Goal: Task Accomplishment & Management: Manage account settings

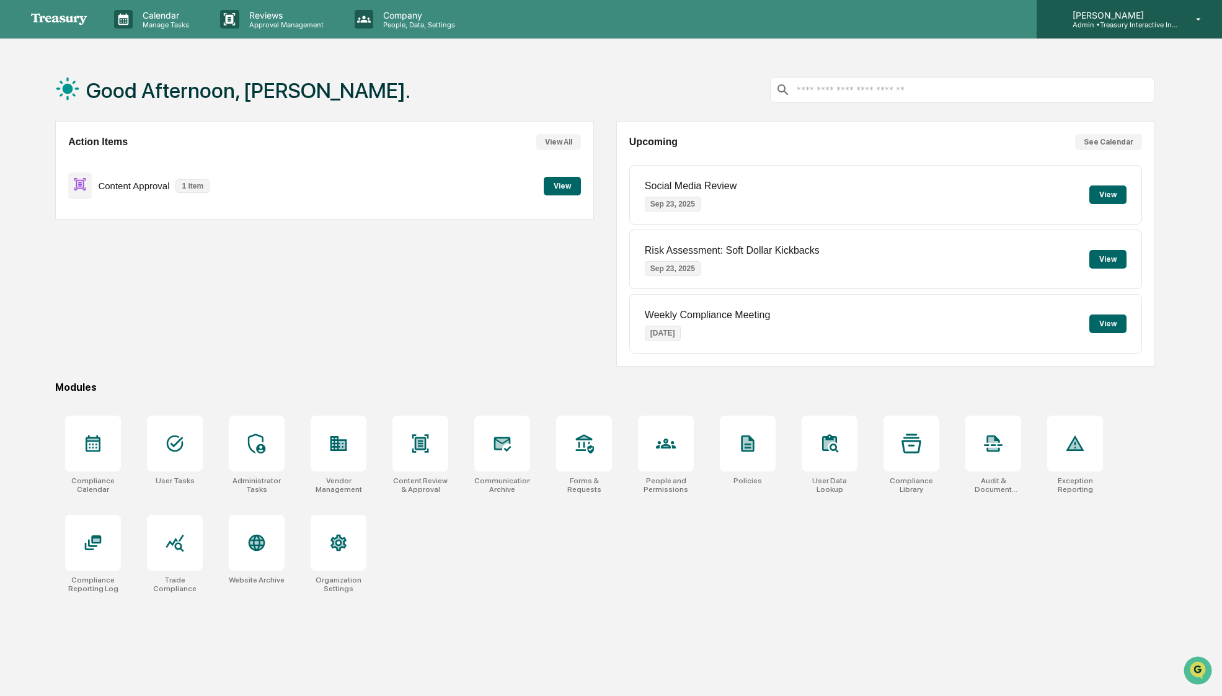
click at [1176, 10] on p "[PERSON_NAME]" at bounding box center [1120, 15] width 115 height 11
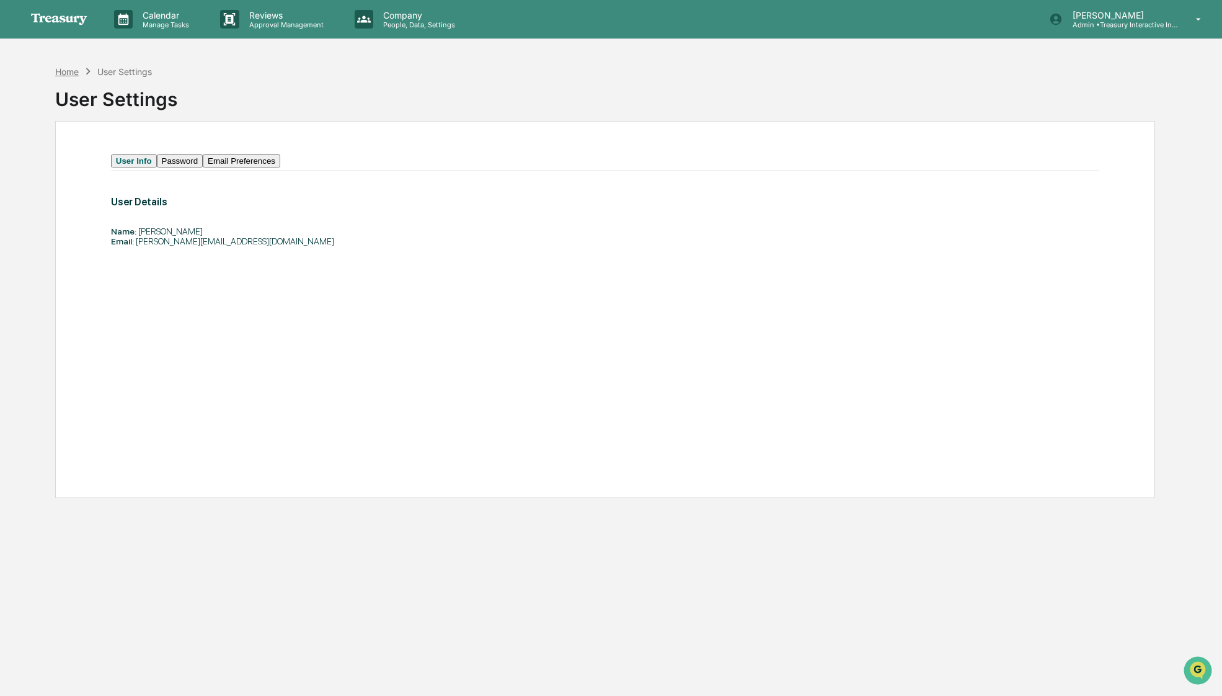
click at [68, 73] on div "Home" at bounding box center [67, 71] width 24 height 11
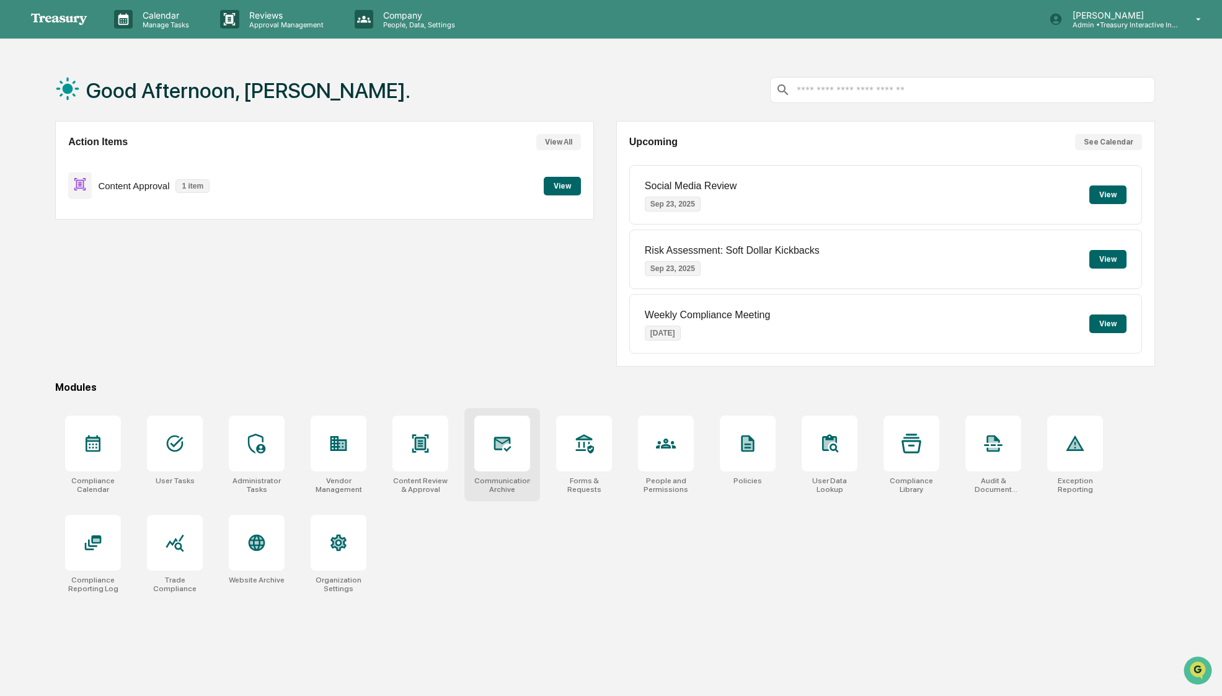
click at [507, 454] on div at bounding box center [502, 443] width 56 height 56
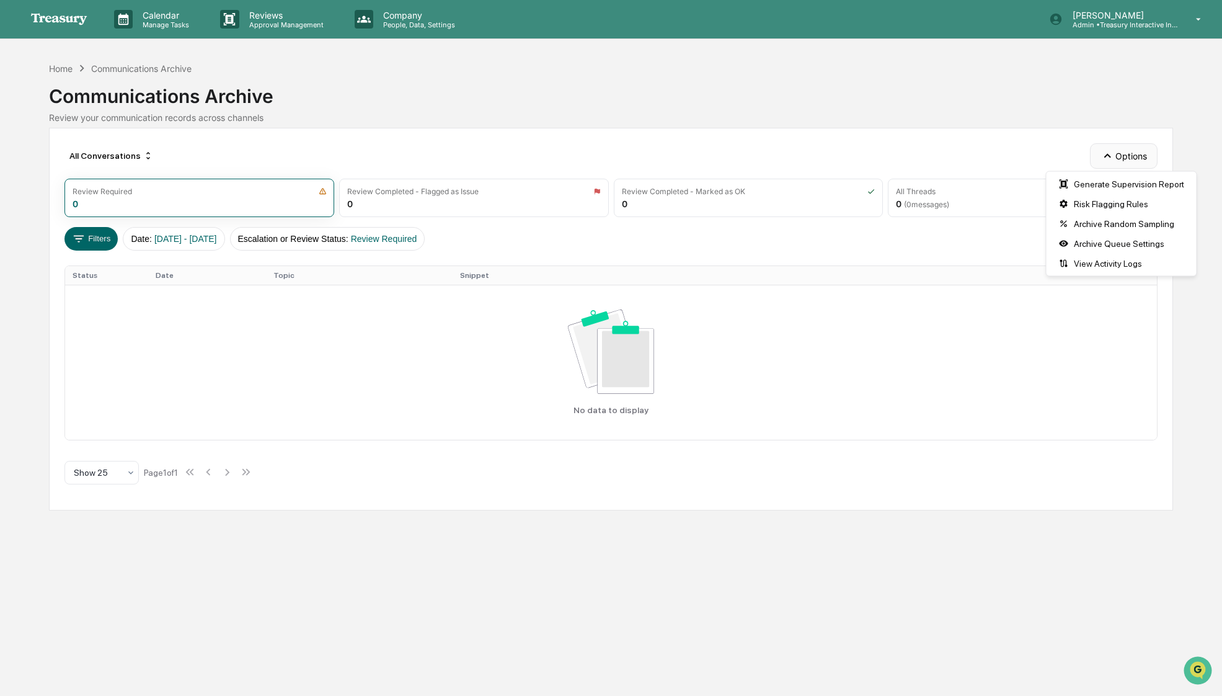
click at [1121, 148] on button "Options" at bounding box center [1124, 155] width 68 height 25
click at [1023, 61] on div "Home Communications Archive Communications Archive Review your communication re…" at bounding box center [611, 93] width 1124 height 69
click at [60, 68] on div "Home" at bounding box center [61, 68] width 24 height 11
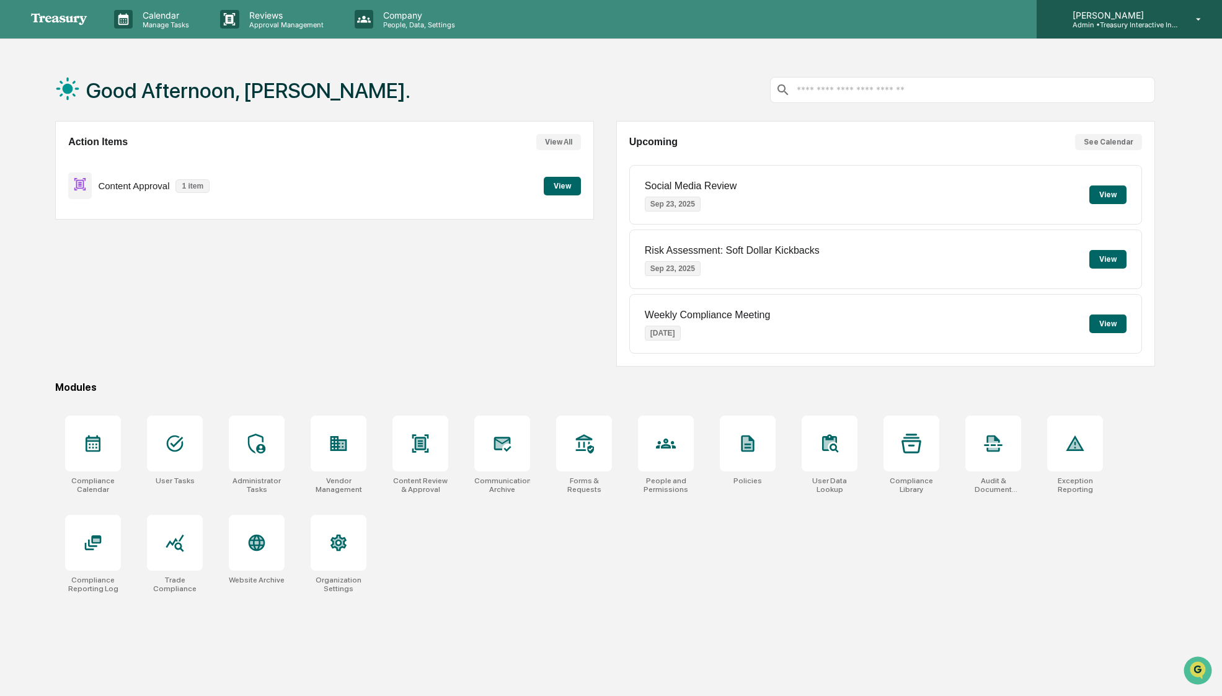
click at [1158, 33] on div "Elias Rothblatt Admin • Treasury Interactive Investment Advisers LLC" at bounding box center [1129, 19] width 185 height 38
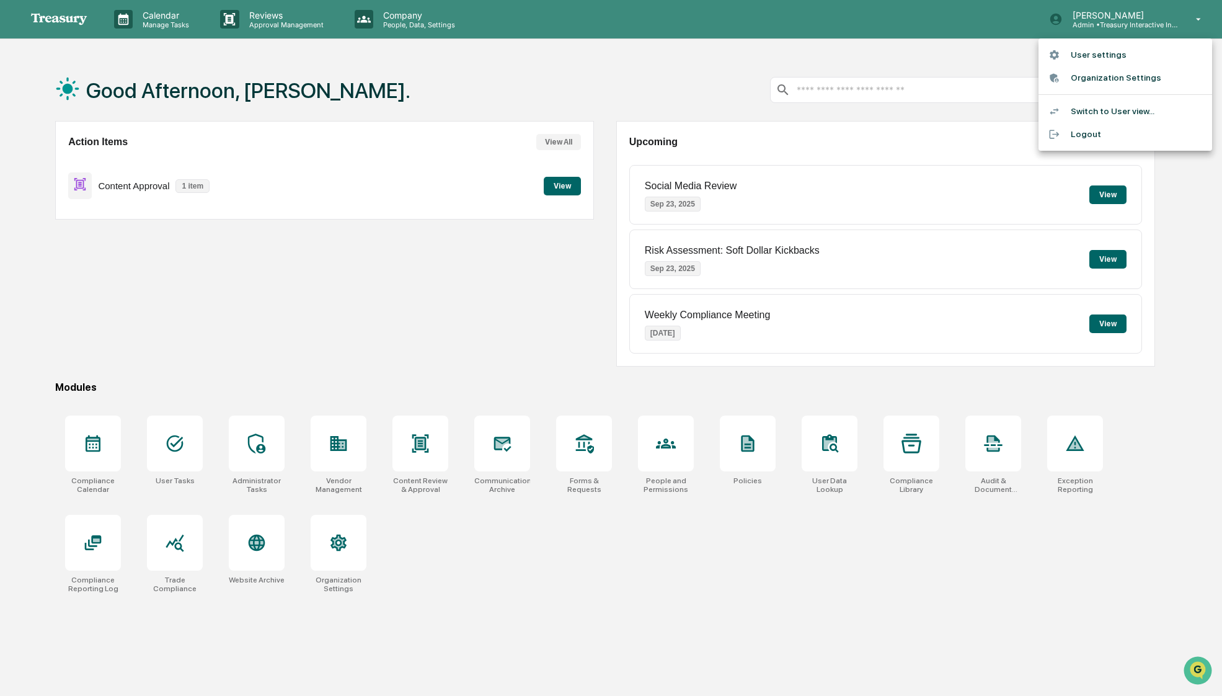
click at [1114, 54] on li "User settings" at bounding box center [1126, 54] width 174 height 23
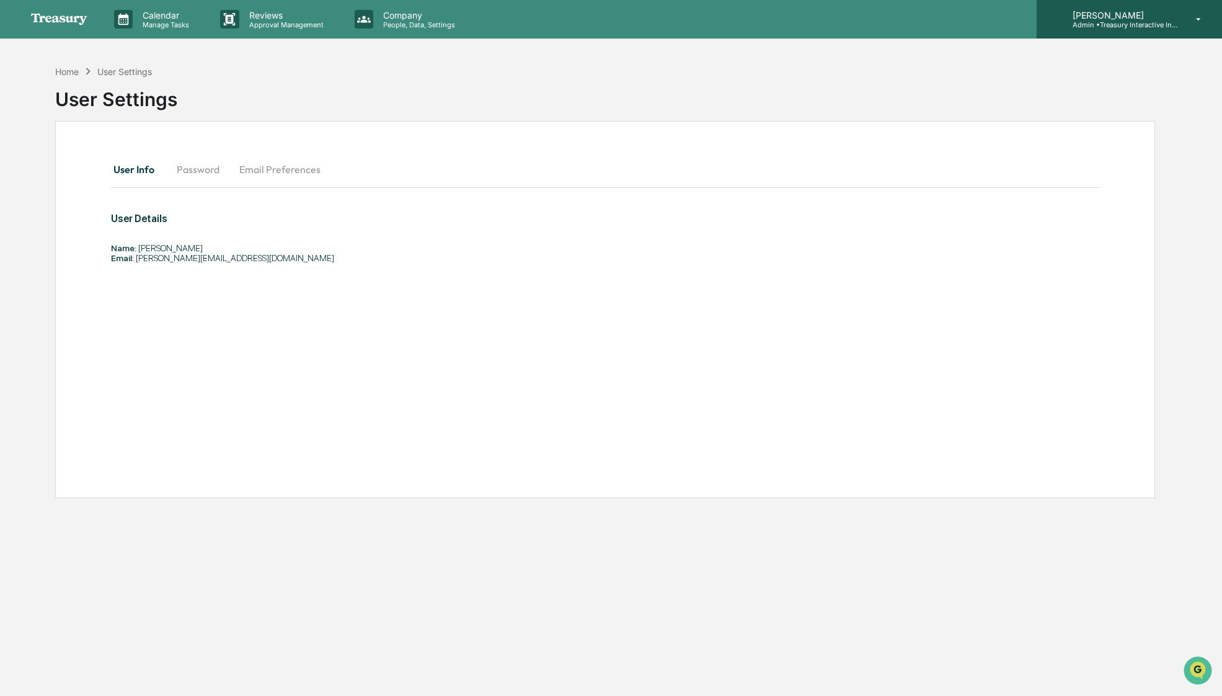
click at [1157, 33] on div "Elias Rothblatt Admin • Treasury Interactive Investment Advisers LLC" at bounding box center [1129, 19] width 185 height 38
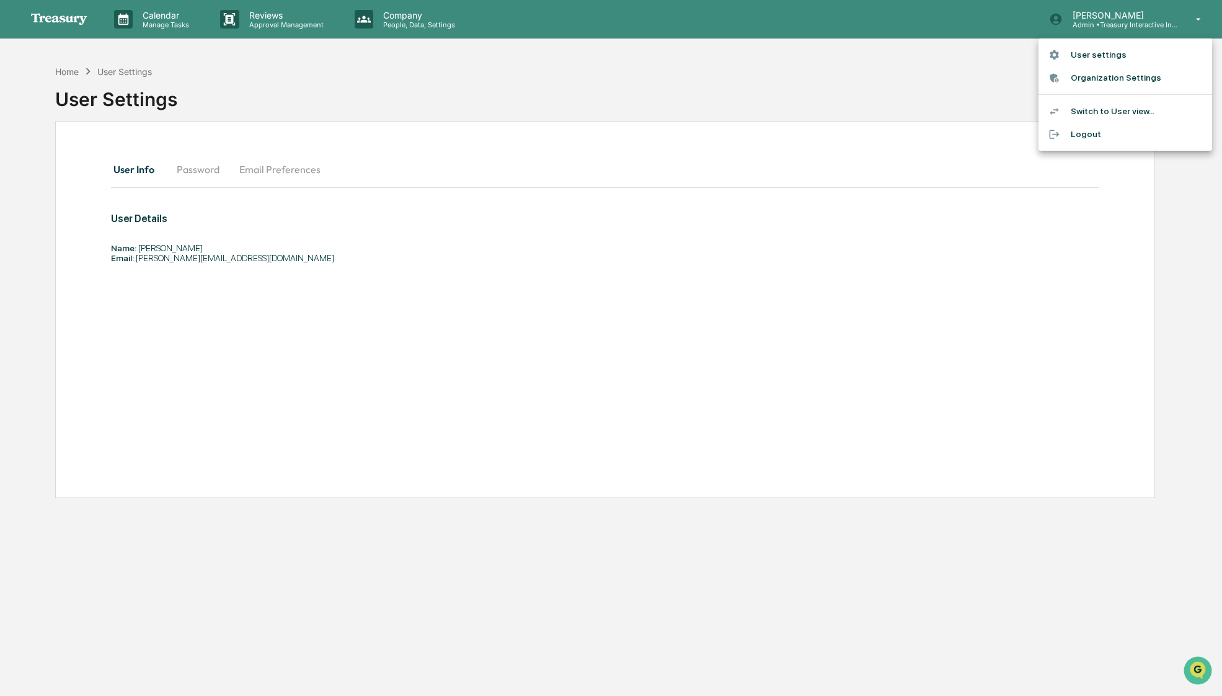
click at [1109, 115] on li "Switch to User view..." at bounding box center [1126, 111] width 174 height 23
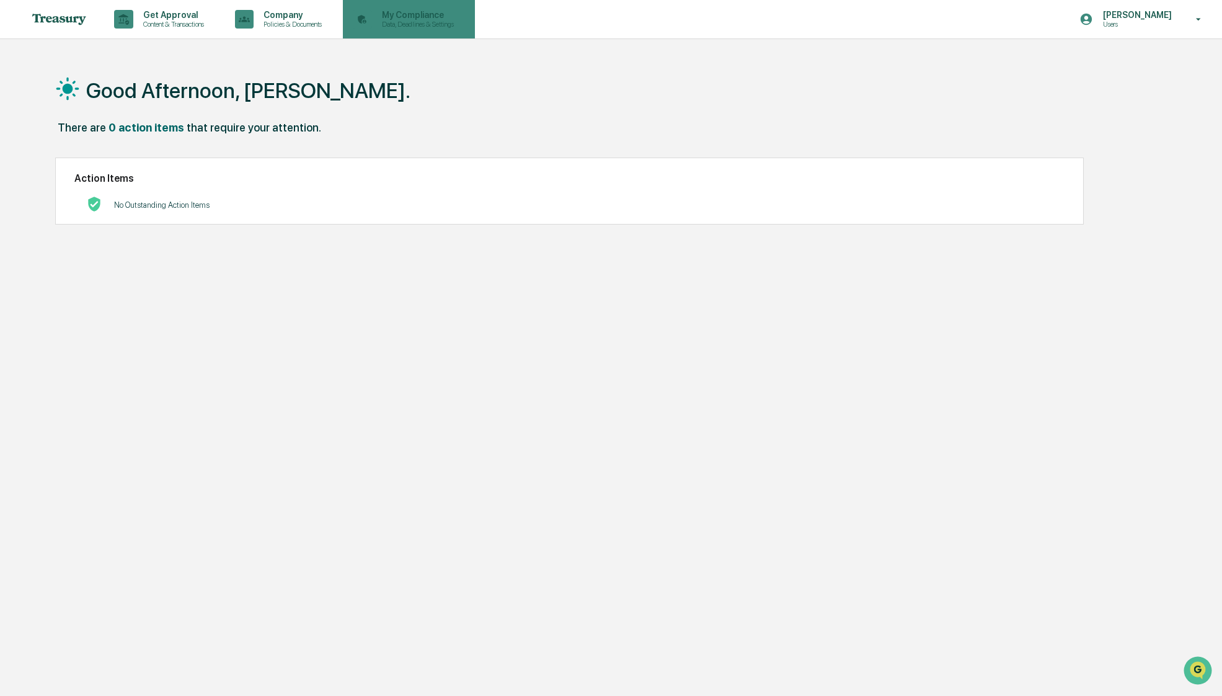
click at [440, 10] on p "My Compliance" at bounding box center [416, 15] width 88 height 10
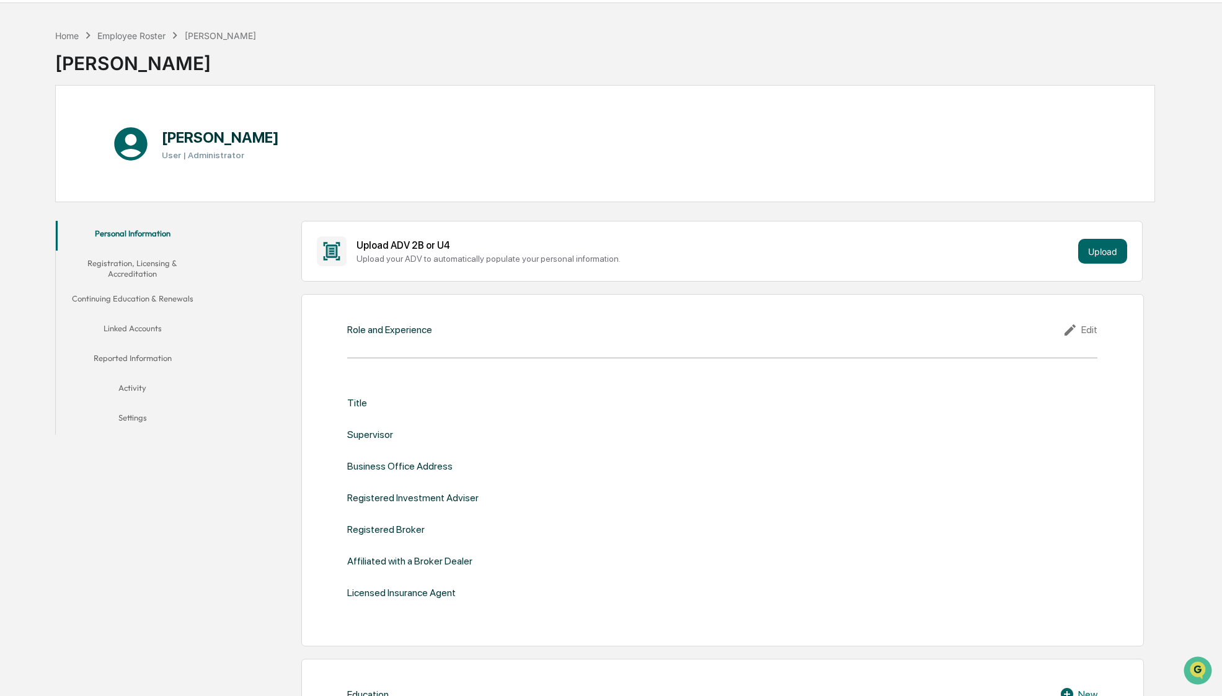
scroll to position [37, 0]
click at [1112, 249] on button "Upload" at bounding box center [1102, 250] width 49 height 25
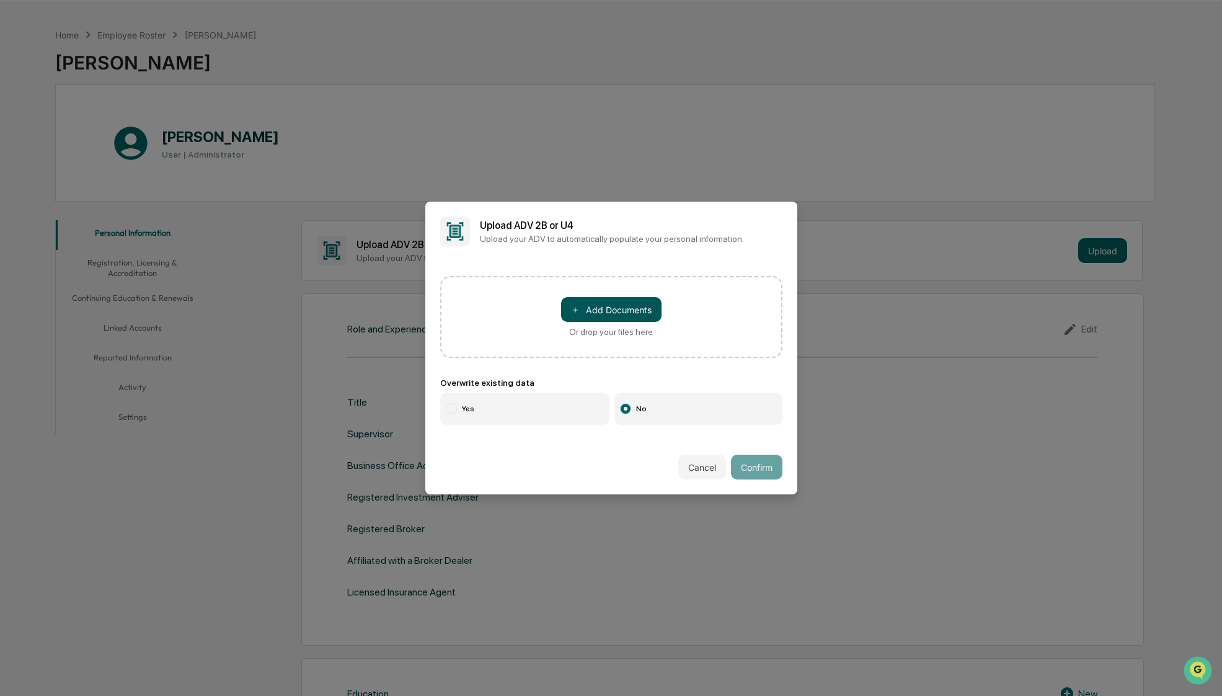
click at [613, 300] on button "＋ Add Documents" at bounding box center [611, 309] width 100 height 25
click at [592, 308] on button "＋ Add Documents" at bounding box center [611, 309] width 100 height 25
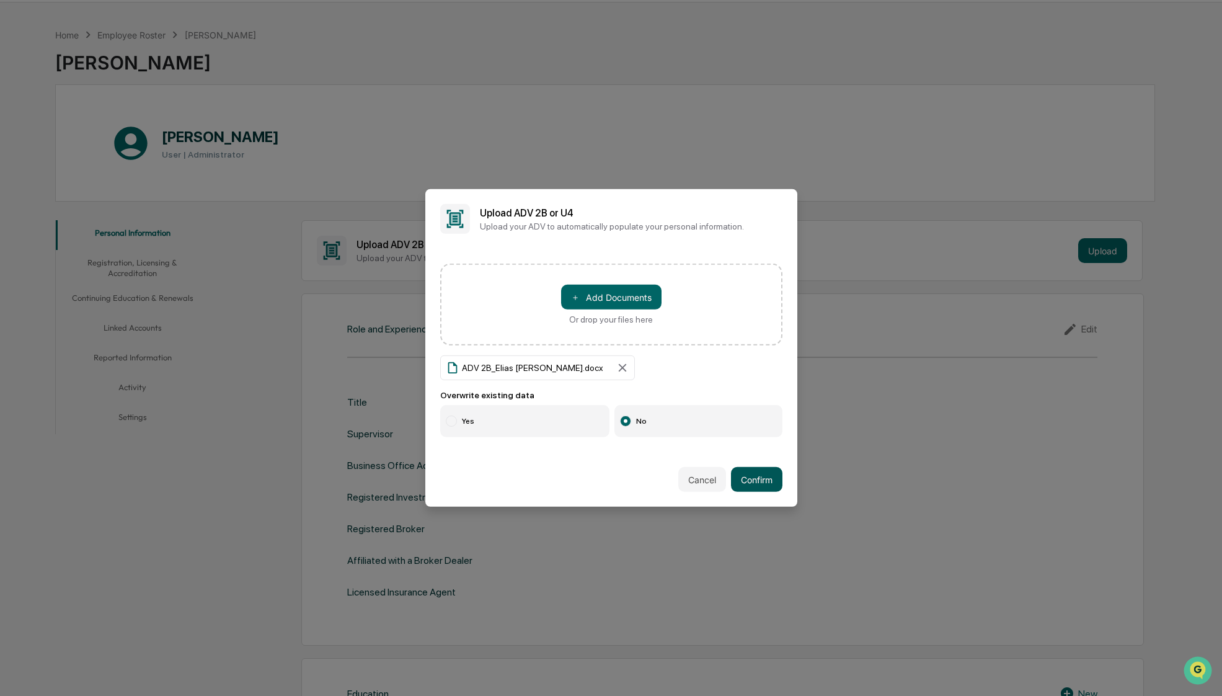
click at [767, 487] on button "Confirm" at bounding box center [756, 479] width 51 height 25
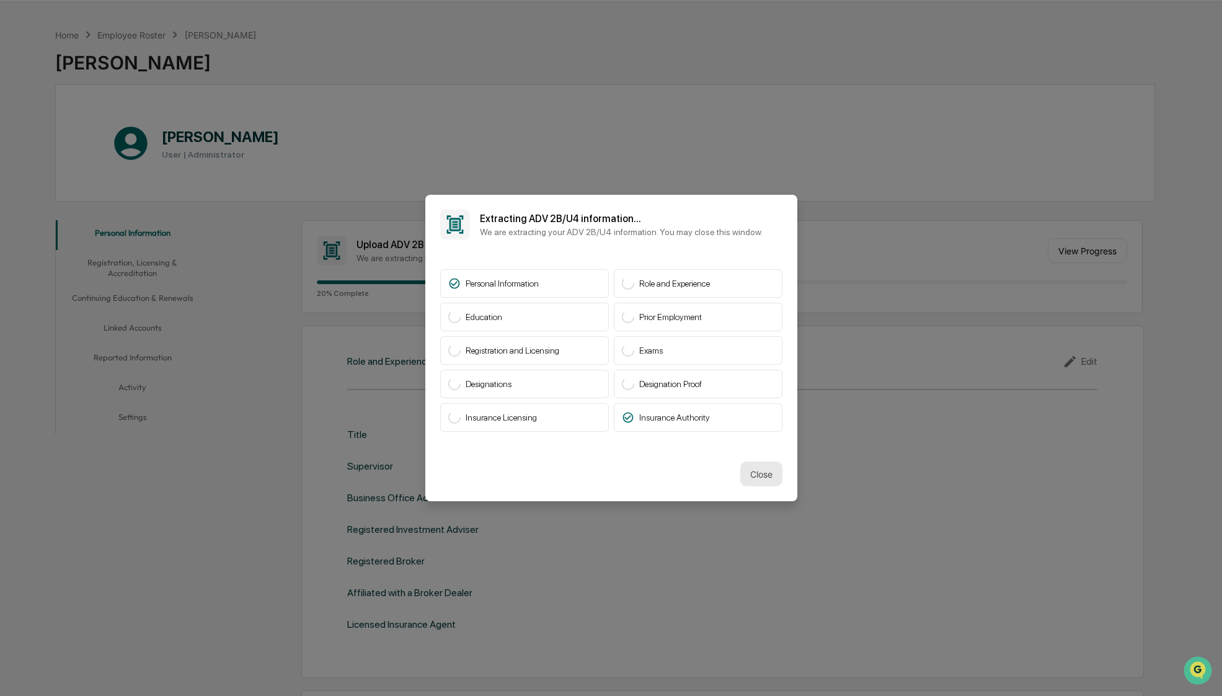
click at [758, 473] on button "Close" at bounding box center [761, 473] width 42 height 25
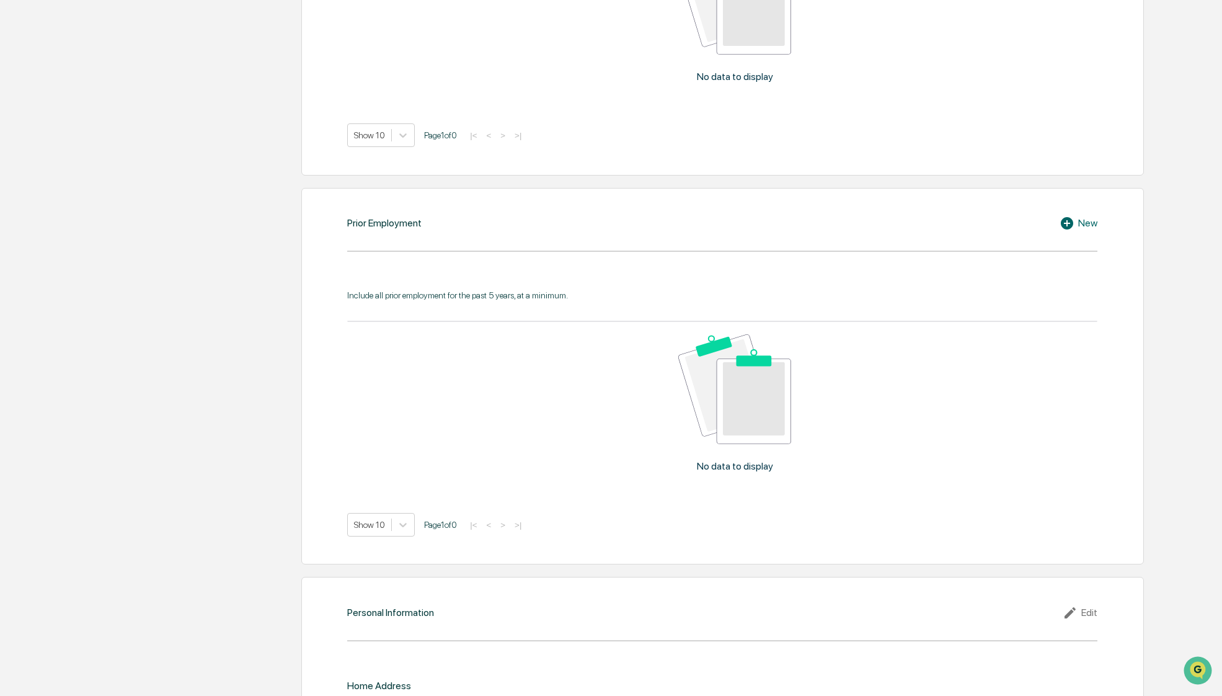
scroll to position [1039, 0]
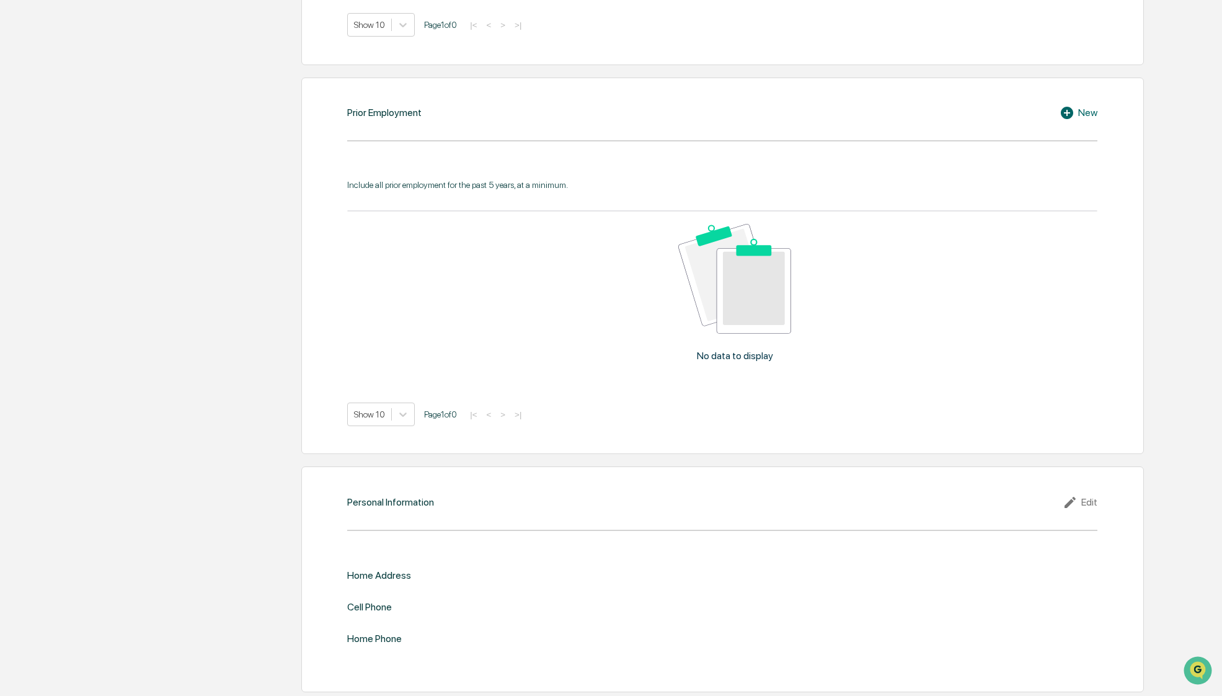
click at [1083, 502] on div "Edit" at bounding box center [1080, 502] width 35 height 15
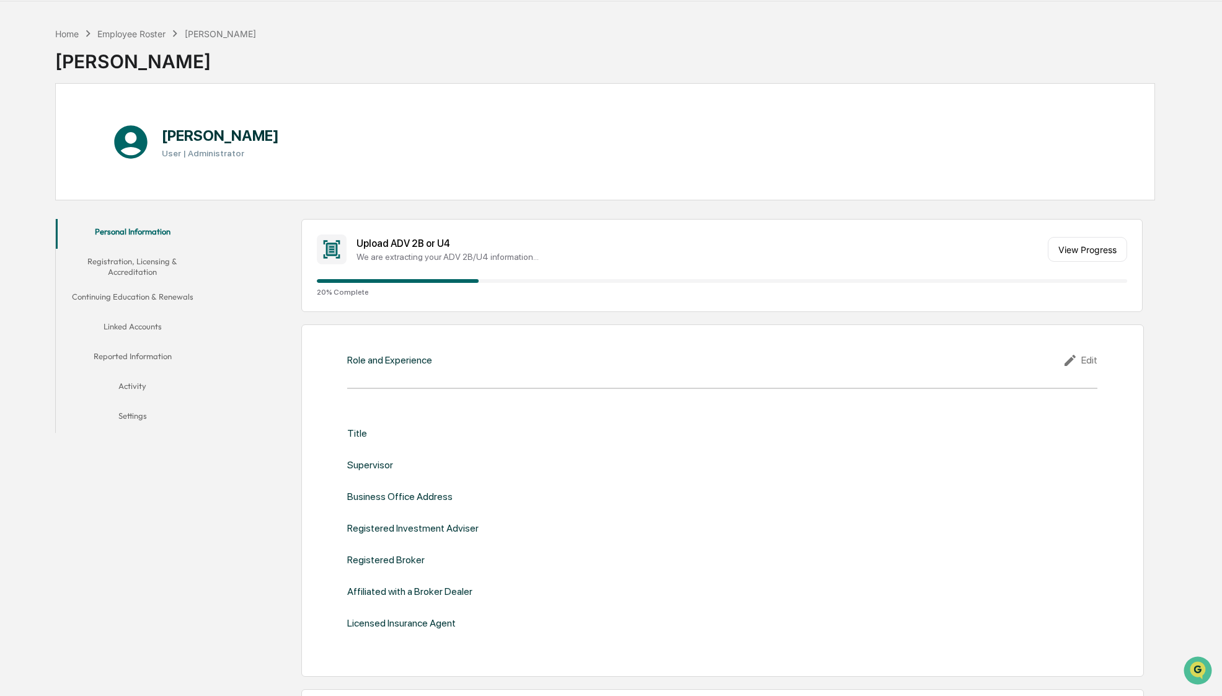
scroll to position [0, 0]
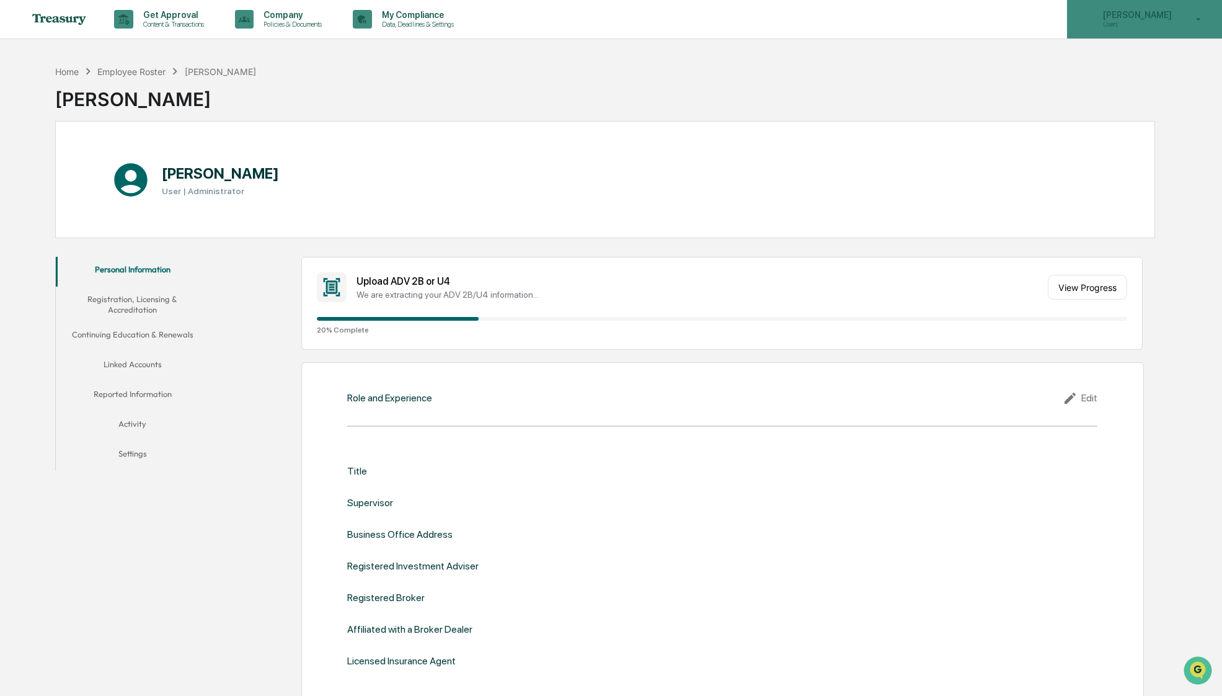
click at [1137, 11] on p "[PERSON_NAME]" at bounding box center [1135, 15] width 85 height 10
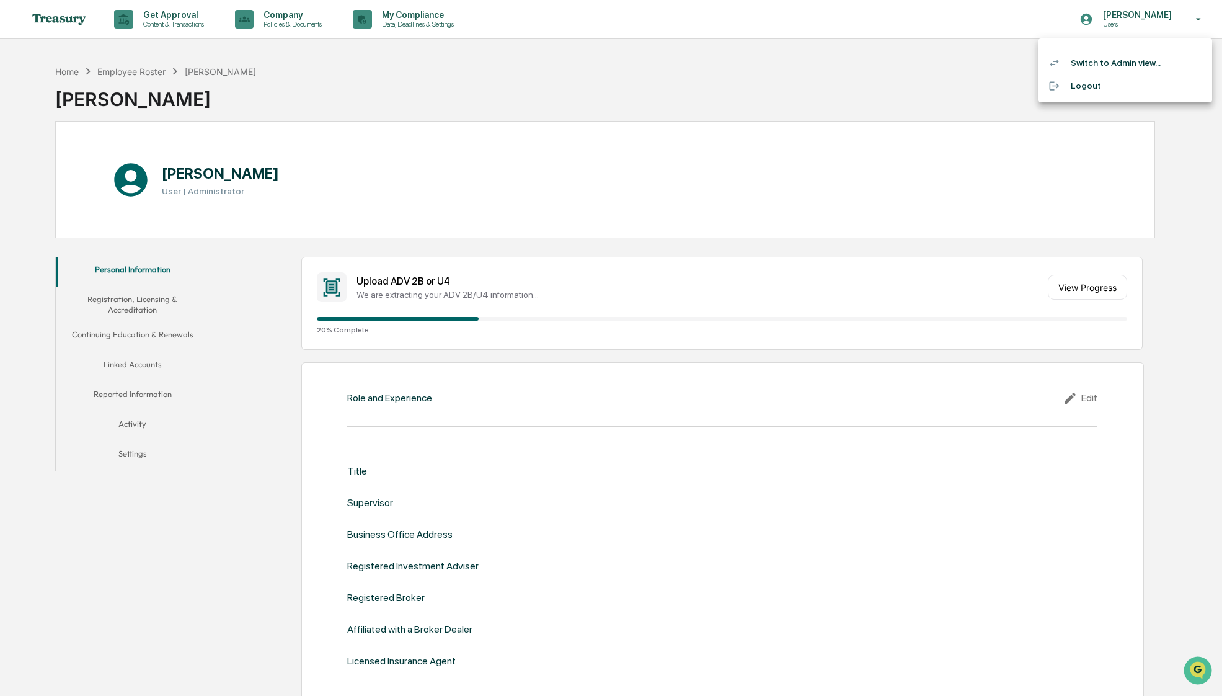
click at [811, 32] on div at bounding box center [611, 348] width 1222 height 696
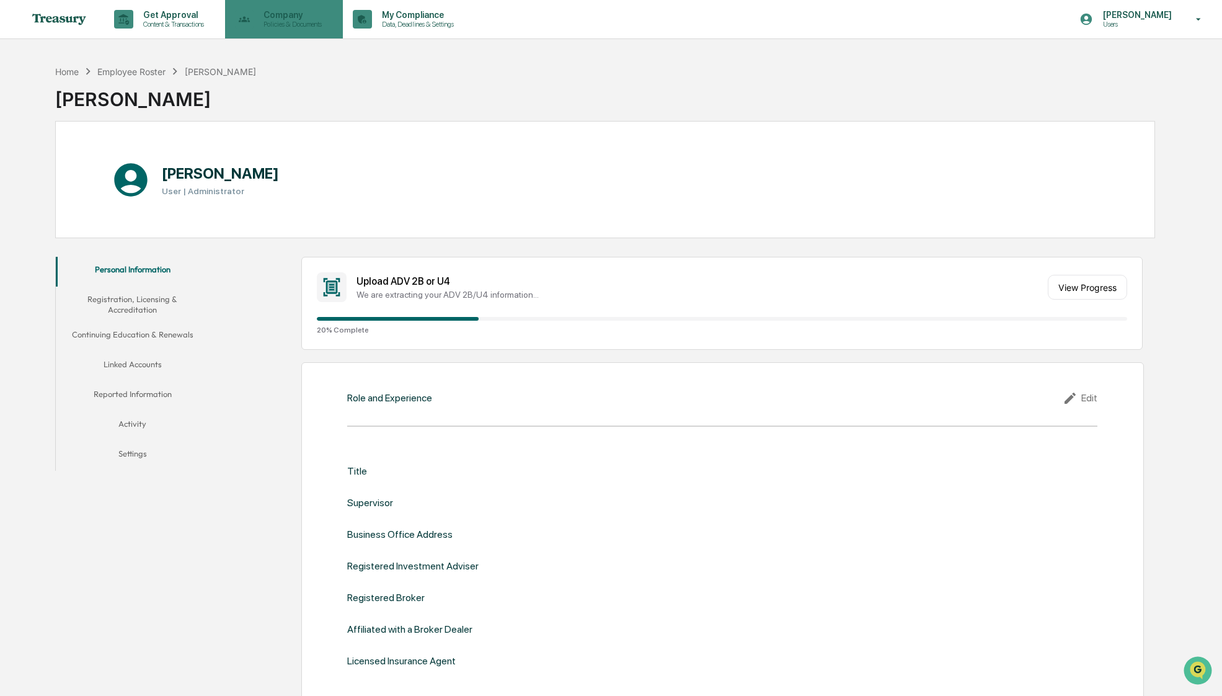
click at [314, 19] on p "Company" at bounding box center [291, 15] width 74 height 10
click at [182, 22] on div at bounding box center [611, 348] width 1222 height 696
click at [453, 110] on div "Home Employee Roster Elias Rothblatt Elias Rothblatt" at bounding box center [605, 90] width 1100 height 62
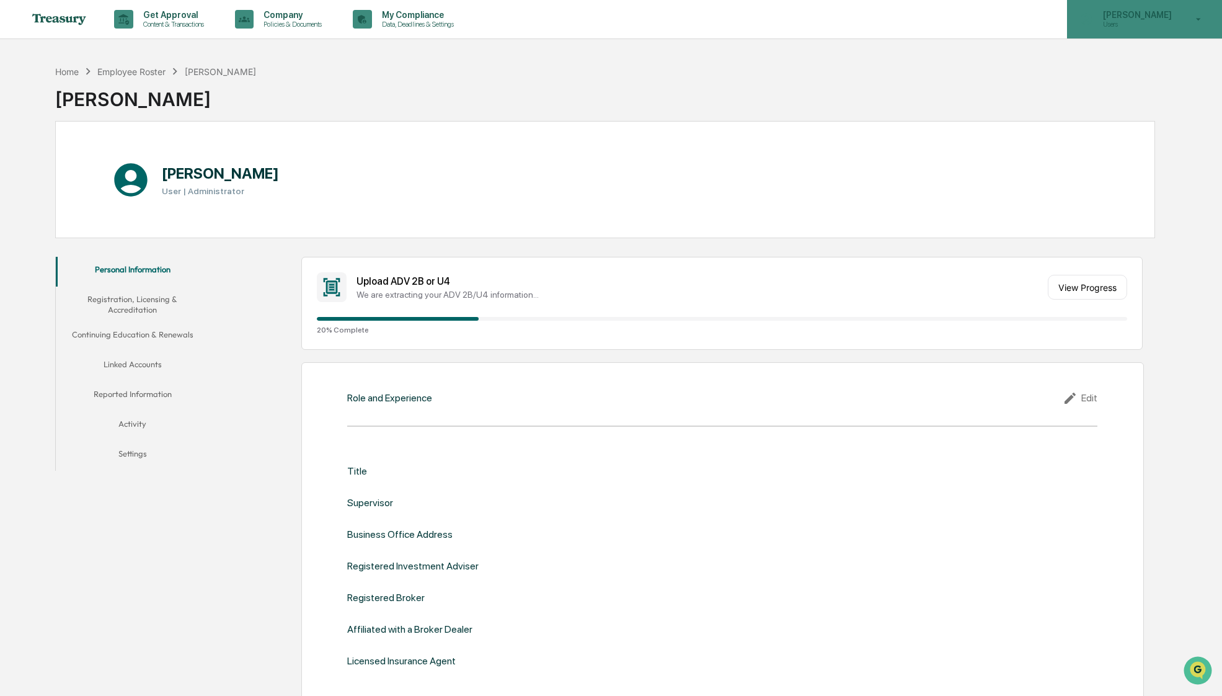
click at [1145, 13] on p "[PERSON_NAME]" at bounding box center [1135, 15] width 85 height 10
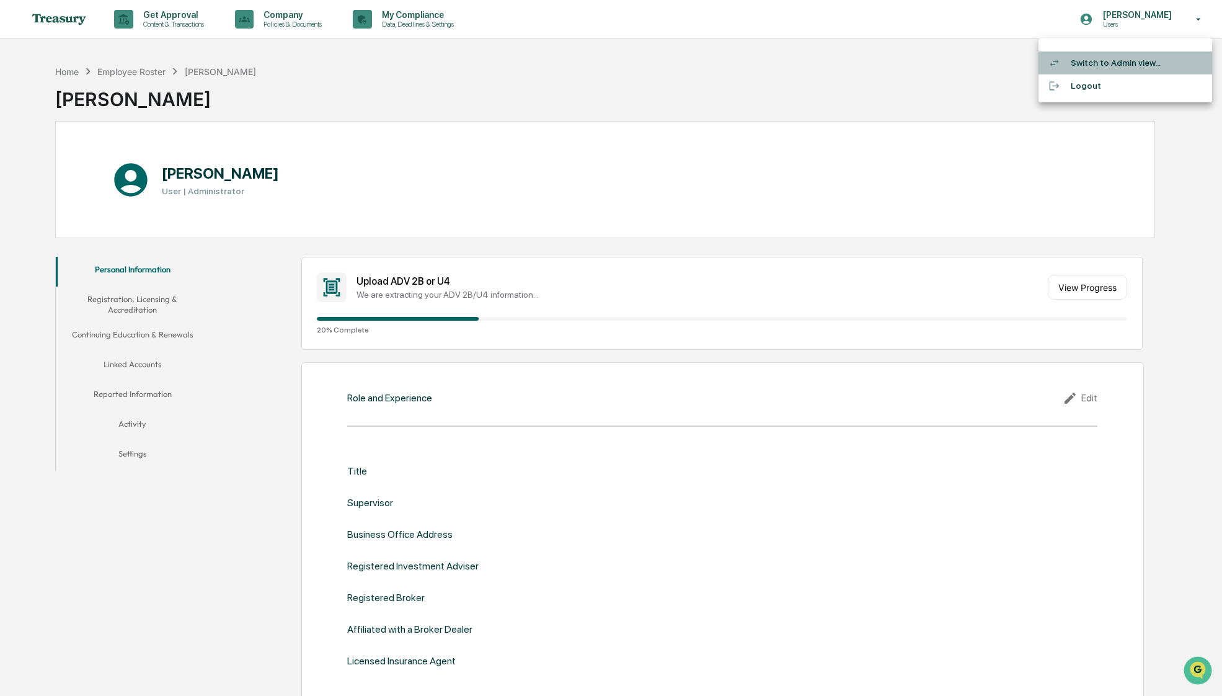
click at [1098, 68] on li "Switch to Admin view..." at bounding box center [1126, 62] width 174 height 23
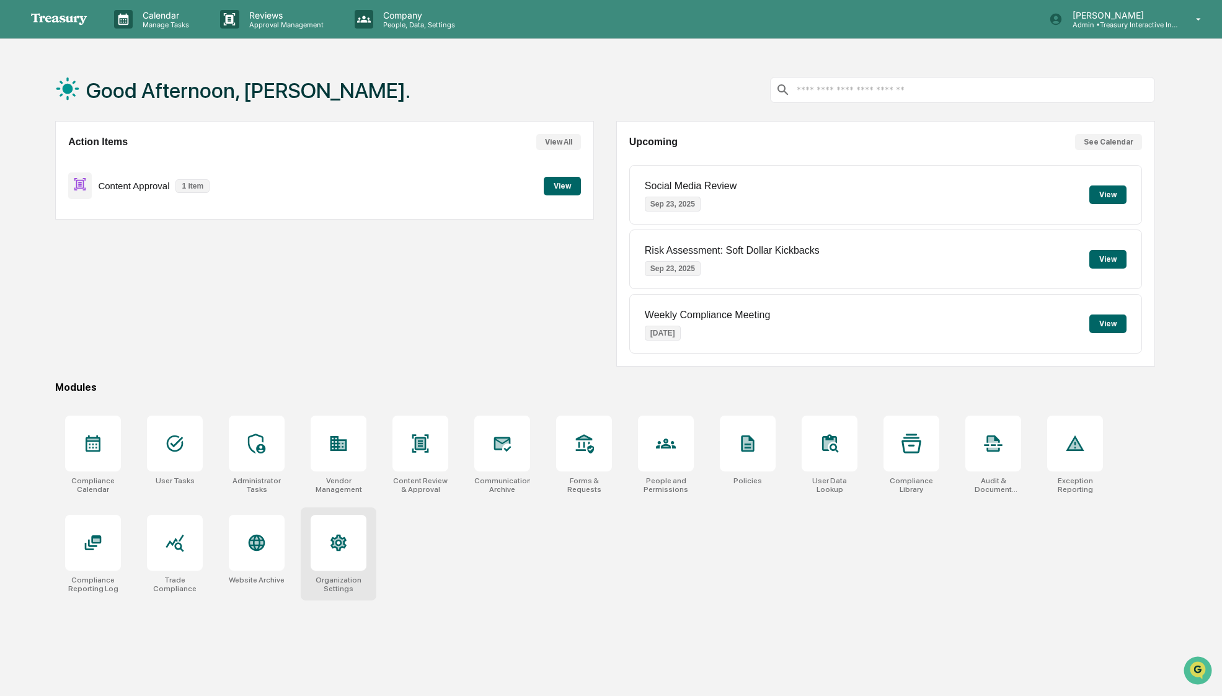
click at [352, 549] on div at bounding box center [339, 543] width 56 height 56
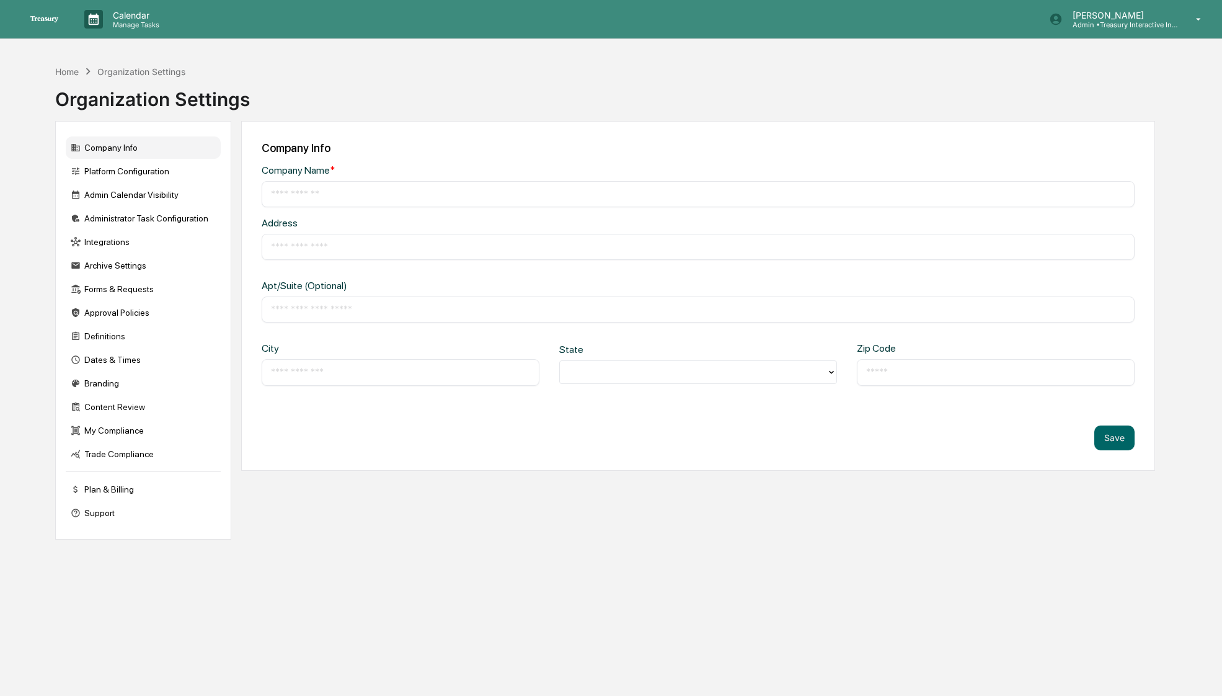
type input "**********"
type input "*********"
type input "********"
type input "*****"
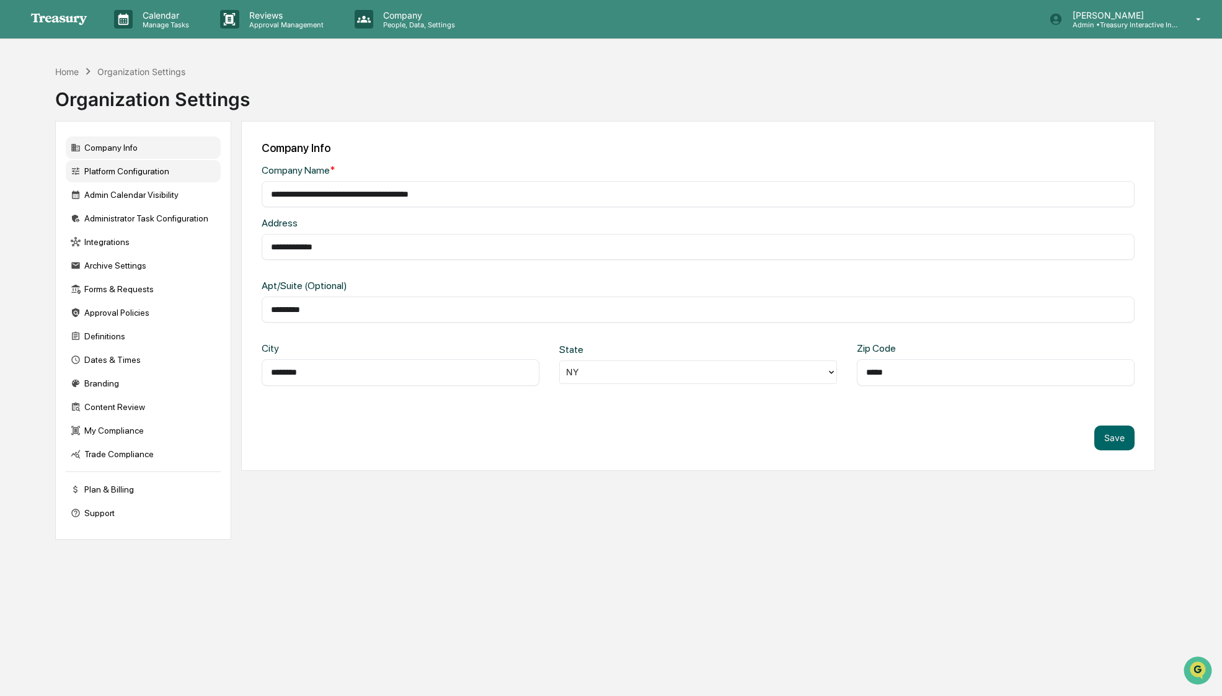
click at [118, 173] on div "Platform Configuration" at bounding box center [143, 171] width 155 height 22
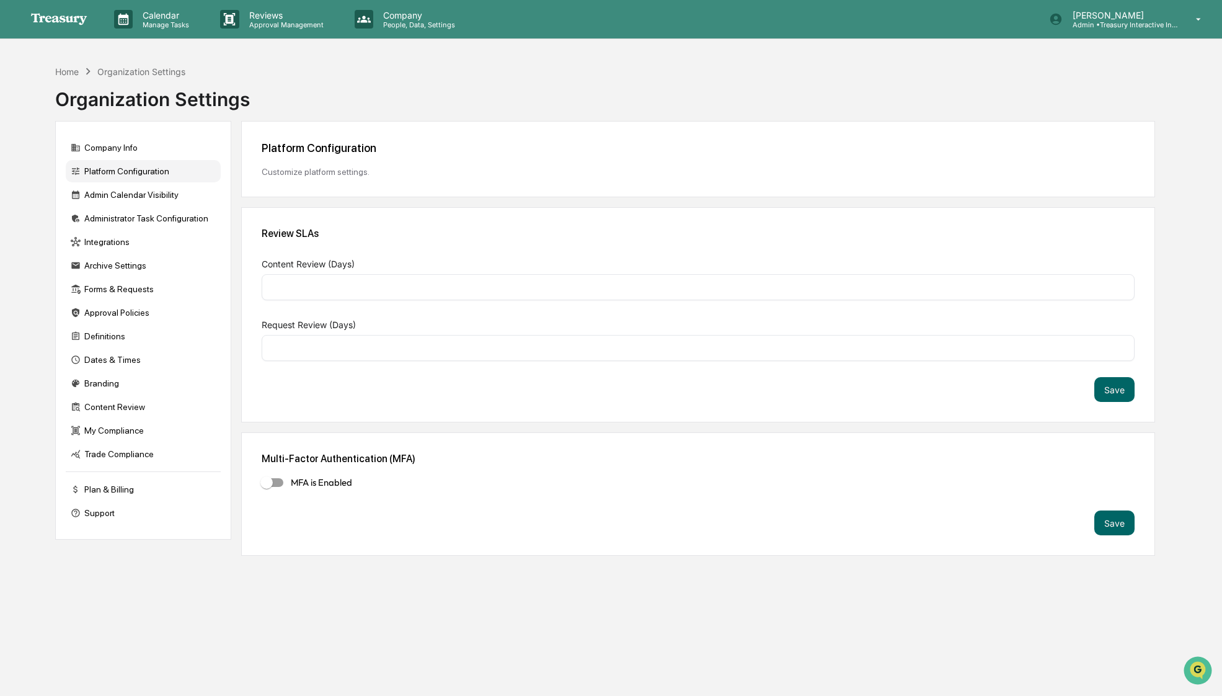
type input "*"
click at [1116, 523] on button "Save" at bounding box center [1115, 522] width 40 height 25
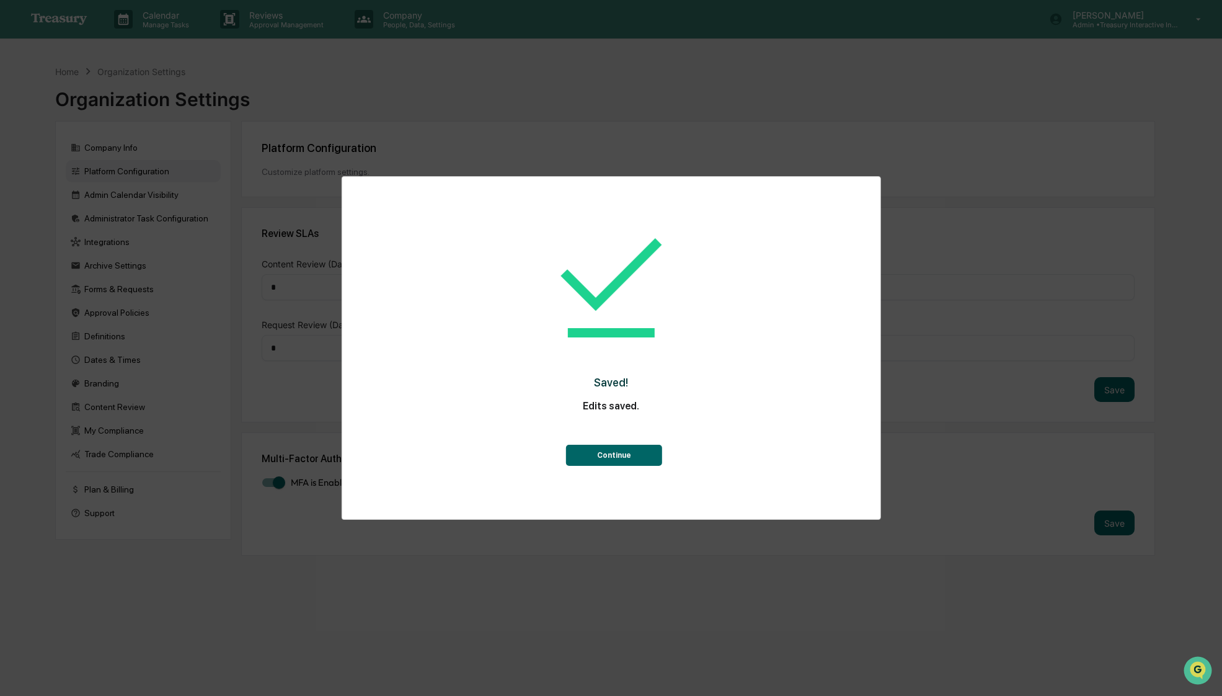
click at [631, 457] on button "Continue" at bounding box center [614, 455] width 96 height 21
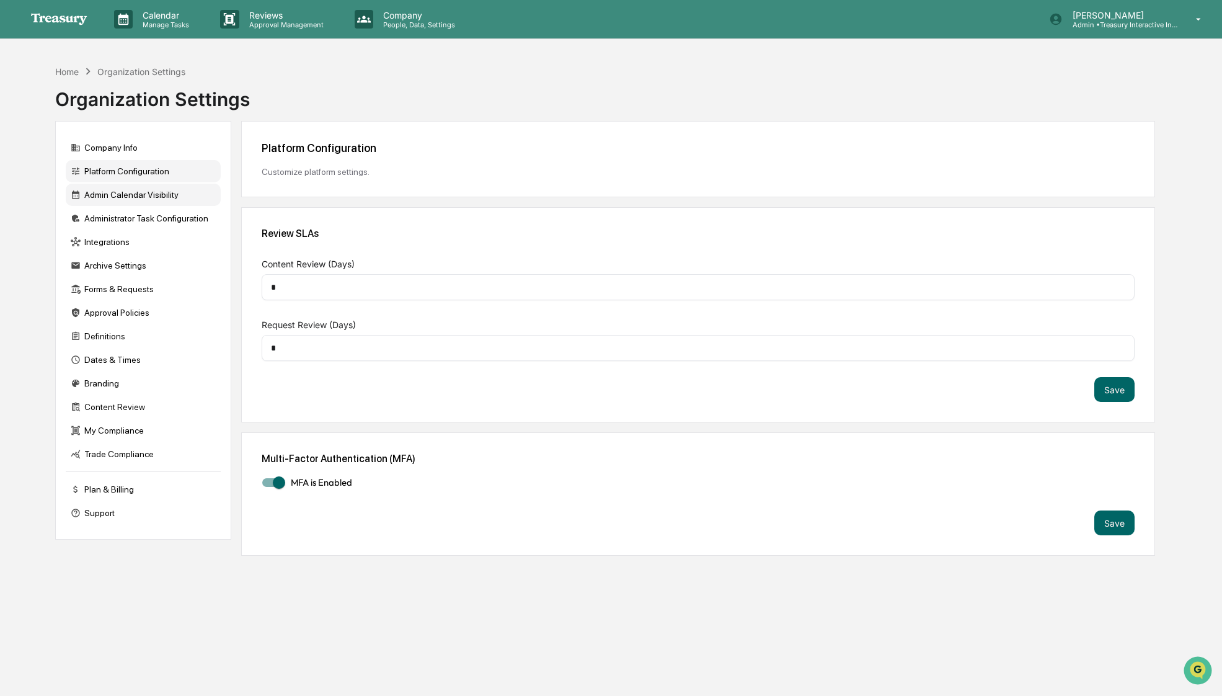
click at [130, 199] on div "Admin Calendar Visibility" at bounding box center [143, 195] width 155 height 22
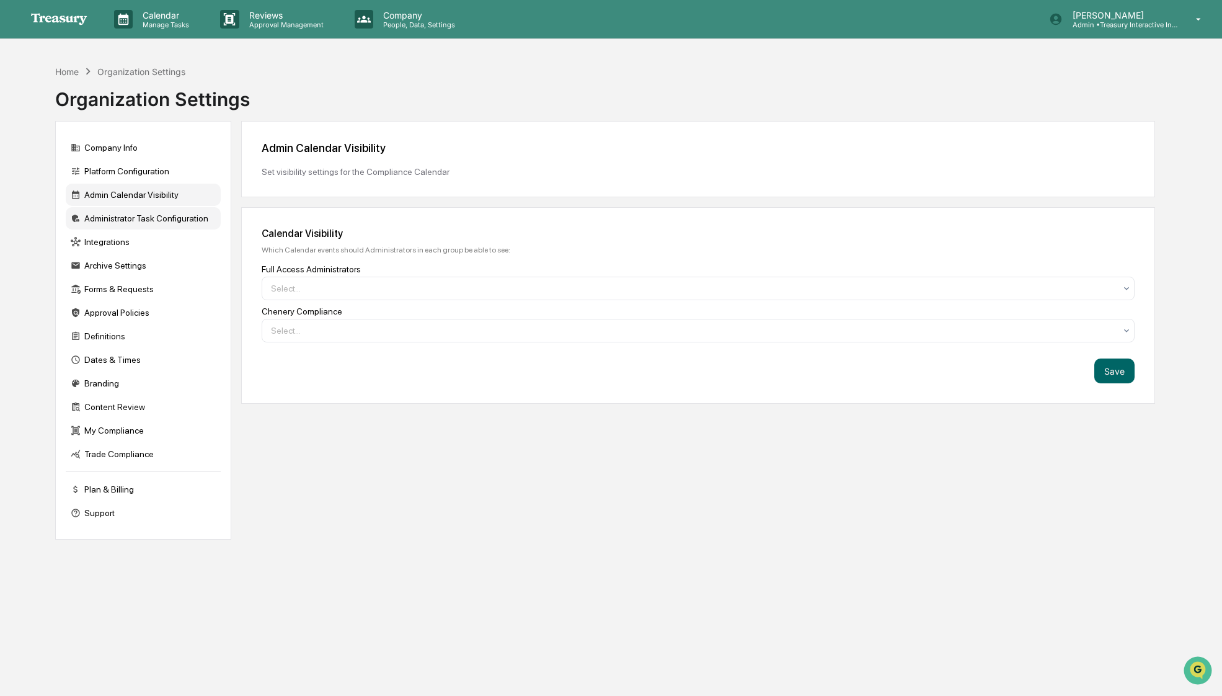
click at [119, 225] on div "Administrator Task Configuration" at bounding box center [143, 218] width 155 height 22
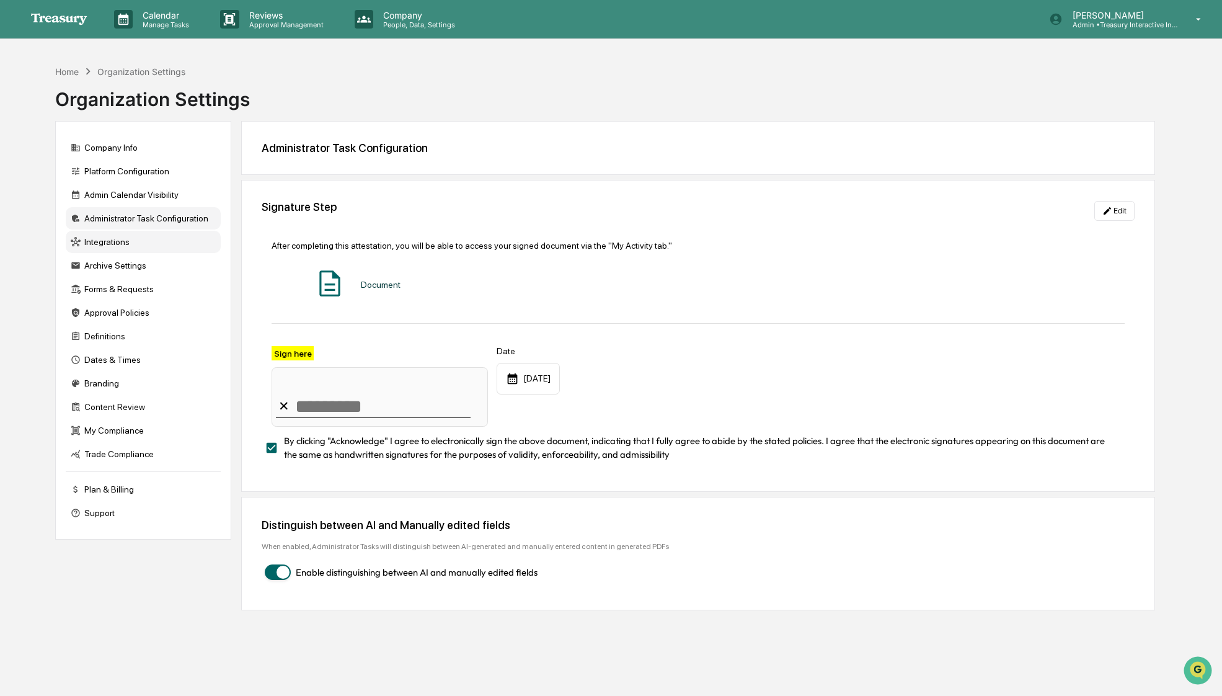
click at [120, 249] on div "Integrations" at bounding box center [143, 242] width 155 height 22
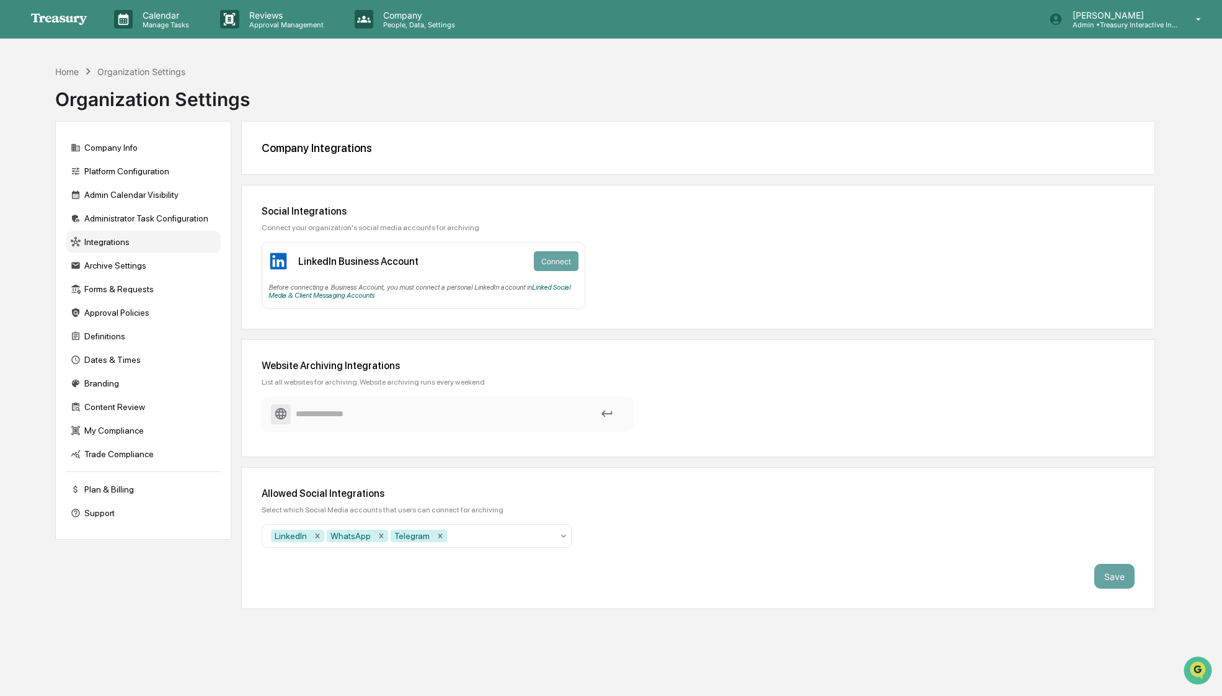
click at [435, 386] on div "Website Archiving Integrations List all websites for archiving. Website archivi…" at bounding box center [698, 398] width 914 height 118
click at [370, 409] on input at bounding box center [447, 414] width 353 height 22
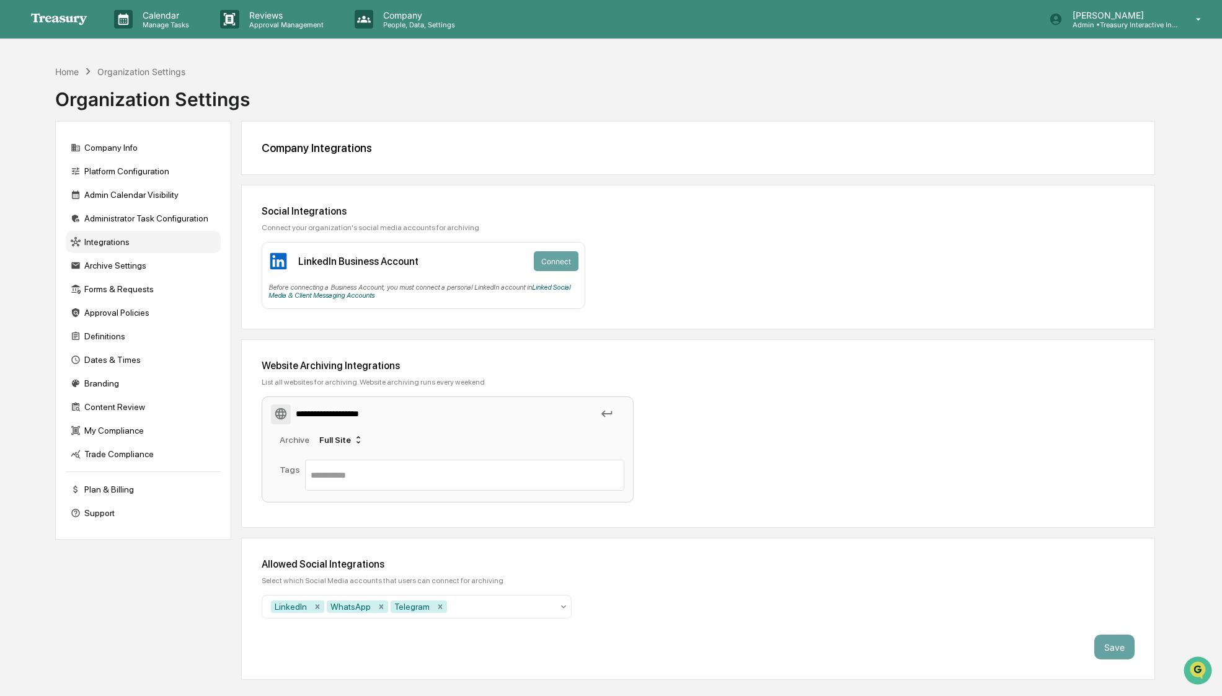
type input "**********"
click at [592, 414] on input "**********" at bounding box center [447, 414] width 353 height 22
click at [607, 414] on icon at bounding box center [607, 414] width 11 height 7
click at [664, 464] on div "**********" at bounding box center [510, 451] width 496 height 111
click at [347, 432] on div "Full Site" at bounding box center [341, 440] width 54 height 20
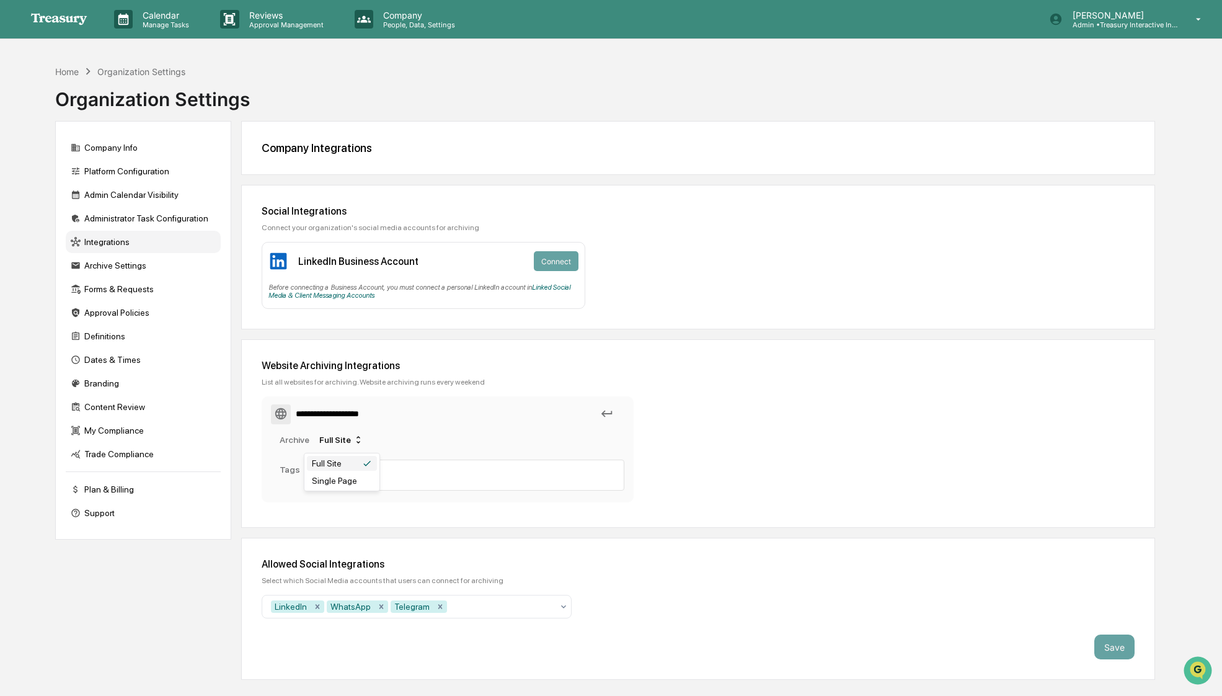
click at [342, 460] on div "Full Site" at bounding box center [327, 463] width 30 height 10
click at [380, 488] on div at bounding box center [464, 475] width 319 height 31
click at [355, 471] on input "text" at bounding box center [465, 475] width 308 height 15
click at [458, 342] on div "**********" at bounding box center [698, 433] width 914 height 189
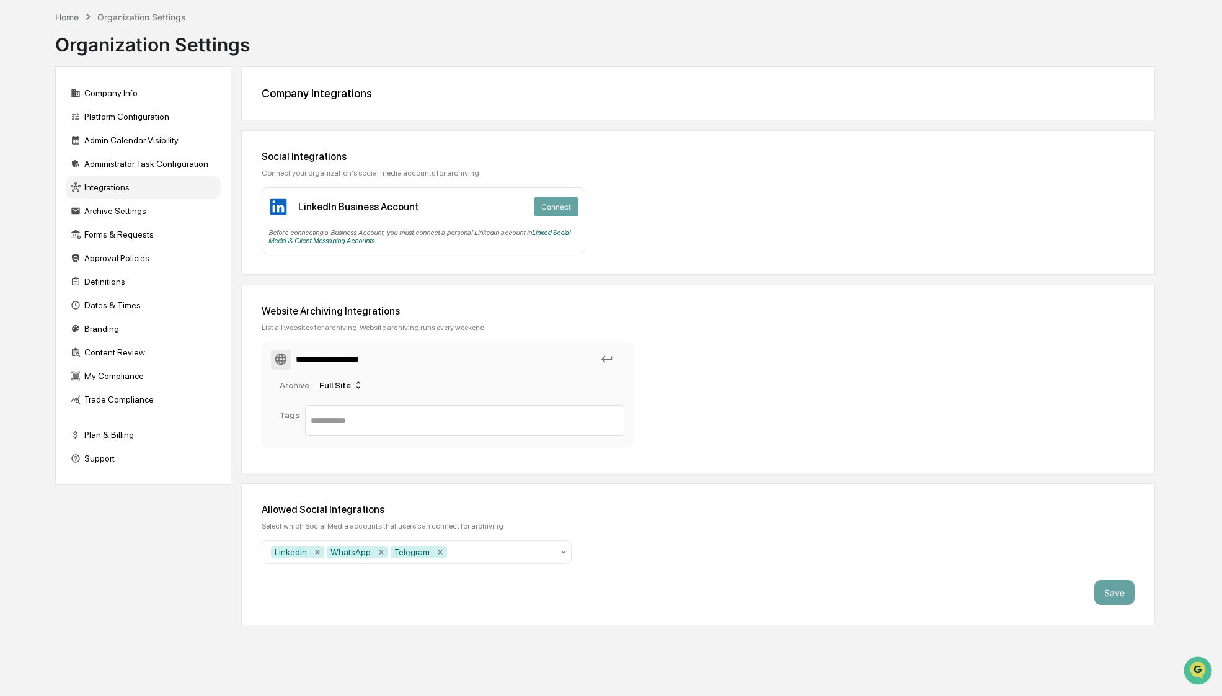
scroll to position [59, 0]
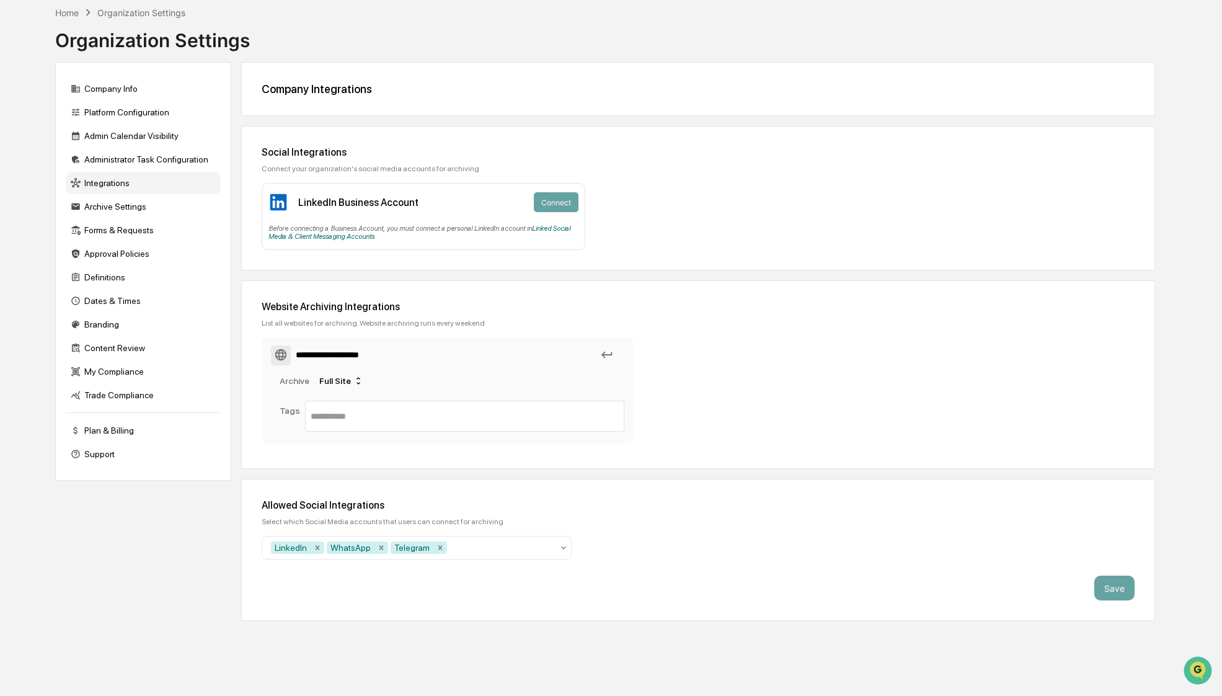
click at [654, 412] on div "**********" at bounding box center [510, 392] width 496 height 111
click at [557, 547] on div "LinkedIn WhatsApp Telegram" at bounding box center [412, 548] width 294 height 20
type input "*"
type input "*********"
click at [505, 534] on div "Allowed Social Integrations Select which Social Media accounts that users can c…" at bounding box center [698, 550] width 914 height 142
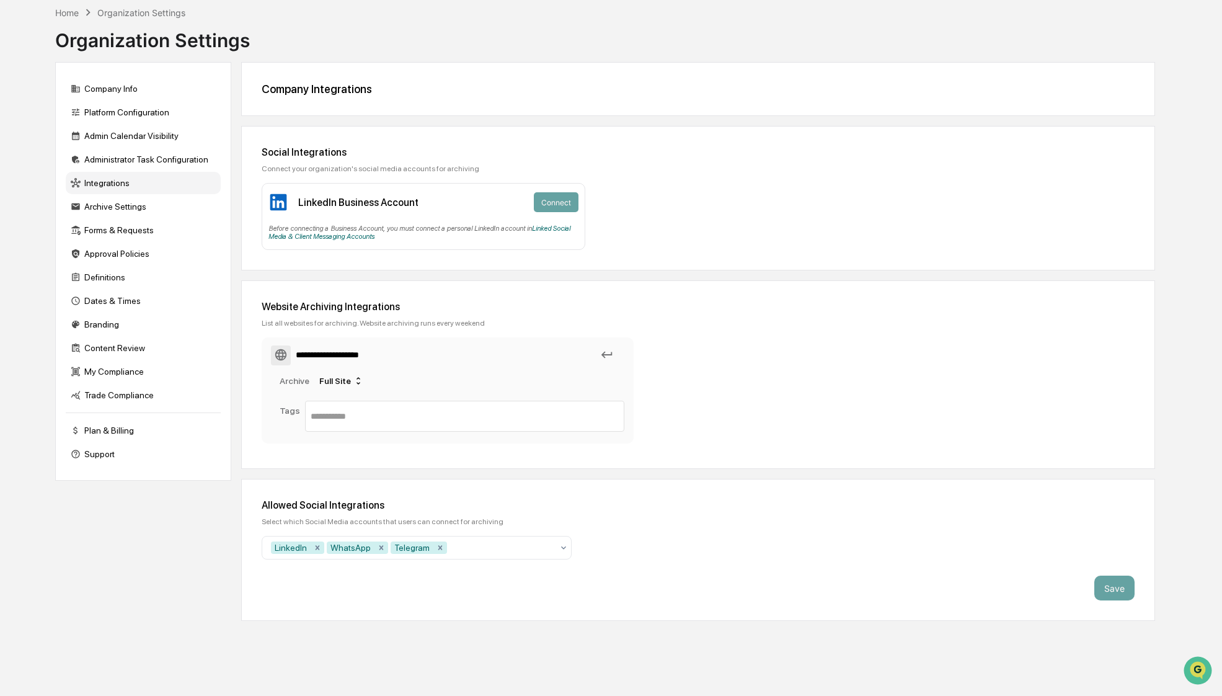
click at [629, 507] on div "Allowed Social Integrations" at bounding box center [698, 505] width 873 height 12
click at [495, 549] on div at bounding box center [501, 547] width 103 height 12
type input "**"
click at [559, 499] on div "Allowed Social Integrations Select which Social Media accounts that users can c…" at bounding box center [698, 550] width 914 height 142
click at [390, 411] on input "text" at bounding box center [465, 416] width 308 height 15
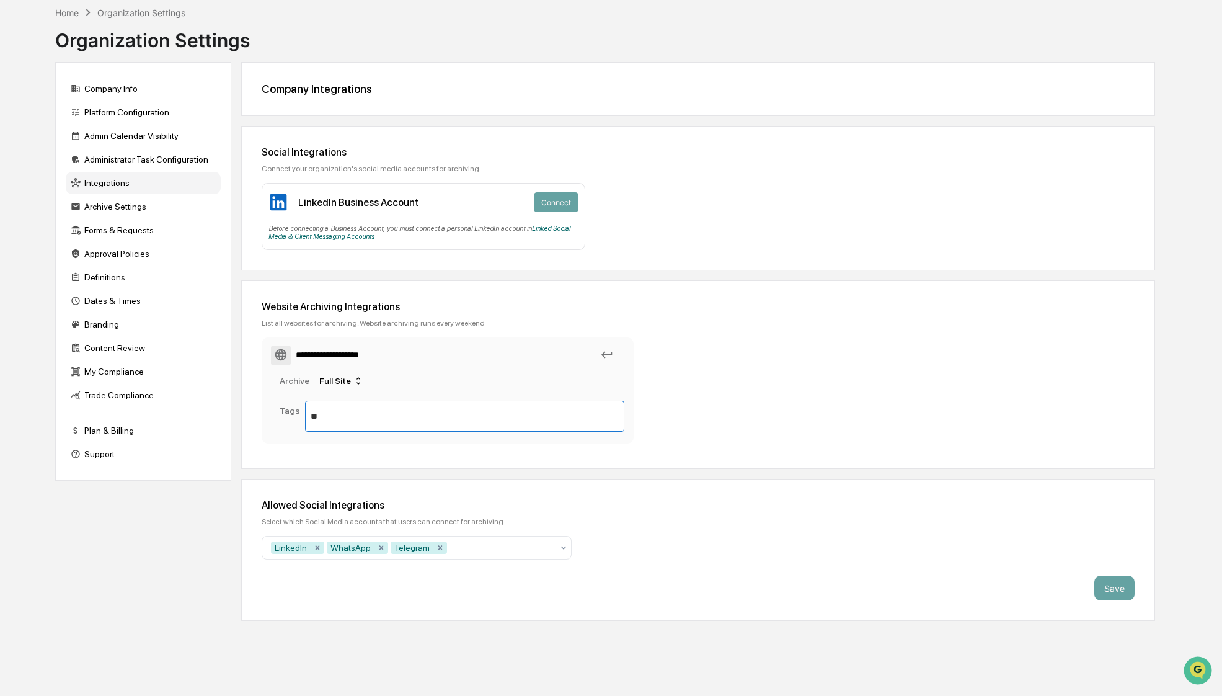
type input "*"
type input "********"
click at [618, 357] on input "**********" at bounding box center [447, 355] width 353 height 22
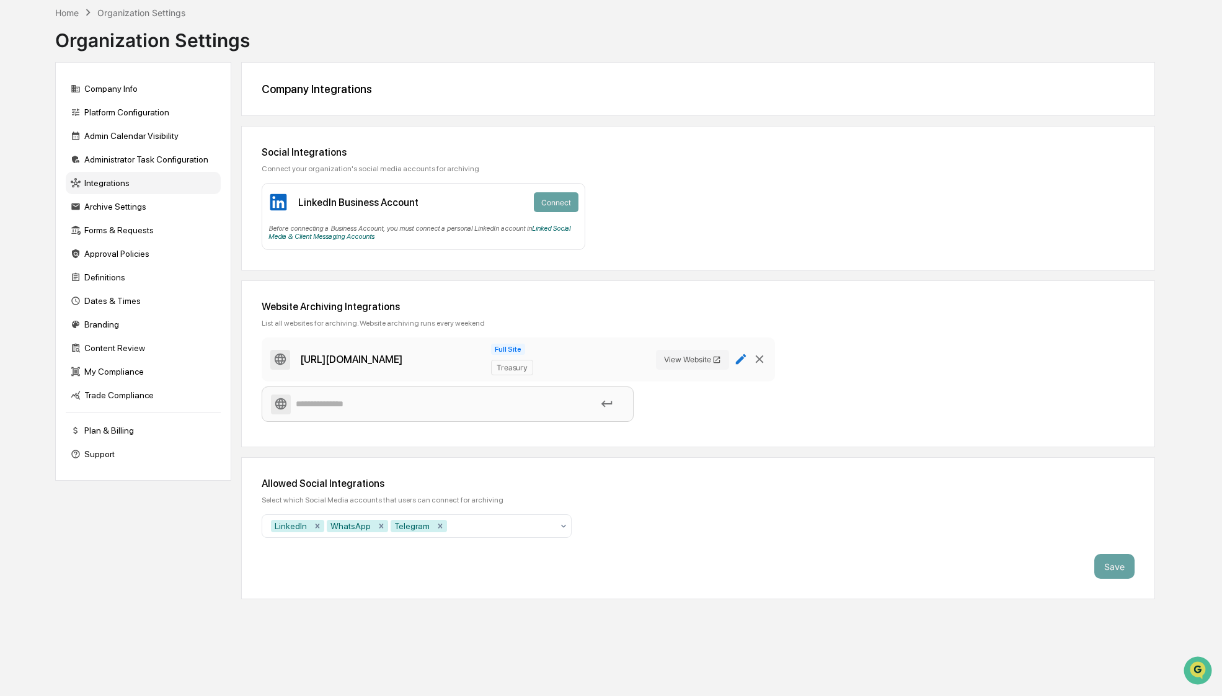
click at [743, 362] on icon at bounding box center [741, 359] width 14 height 14
type input "**********"
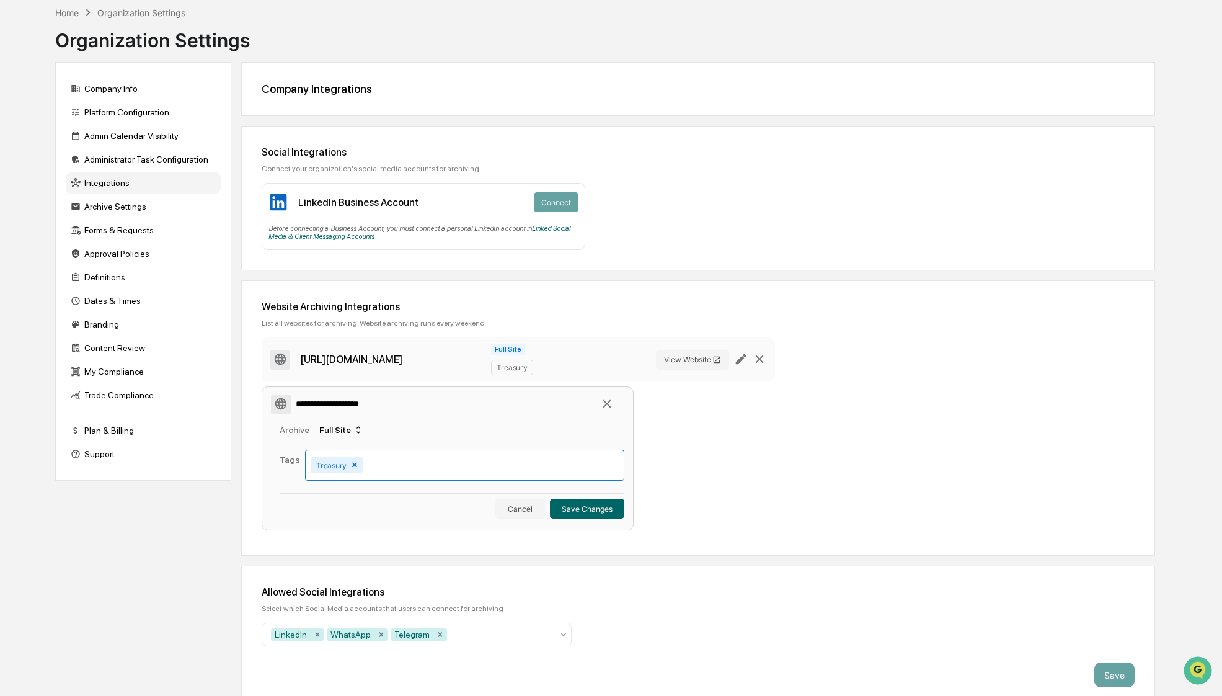
click at [353, 467] on button "×" at bounding box center [355, 465] width 6 height 10
click at [584, 507] on button "Save Changes" at bounding box center [587, 509] width 74 height 20
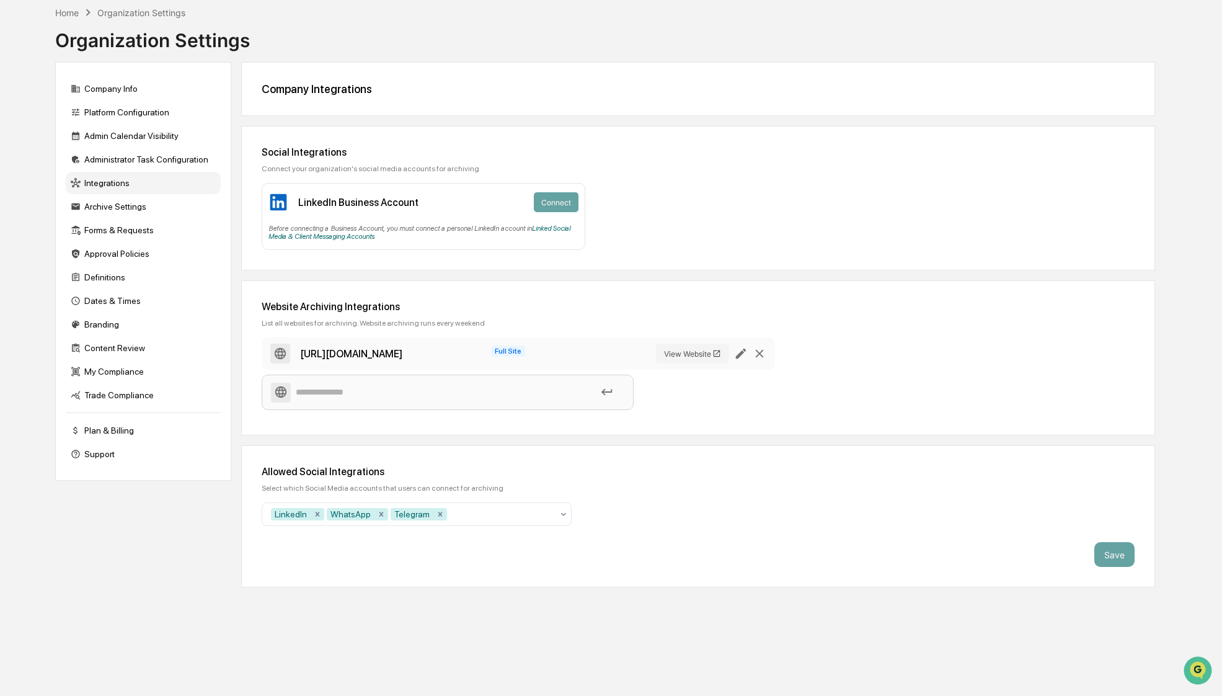
click at [703, 406] on div "[URL][DOMAIN_NAME] Full Site View Website" at bounding box center [510, 376] width 496 height 78
click at [335, 393] on input at bounding box center [447, 392] width 353 height 22
paste input "**********"
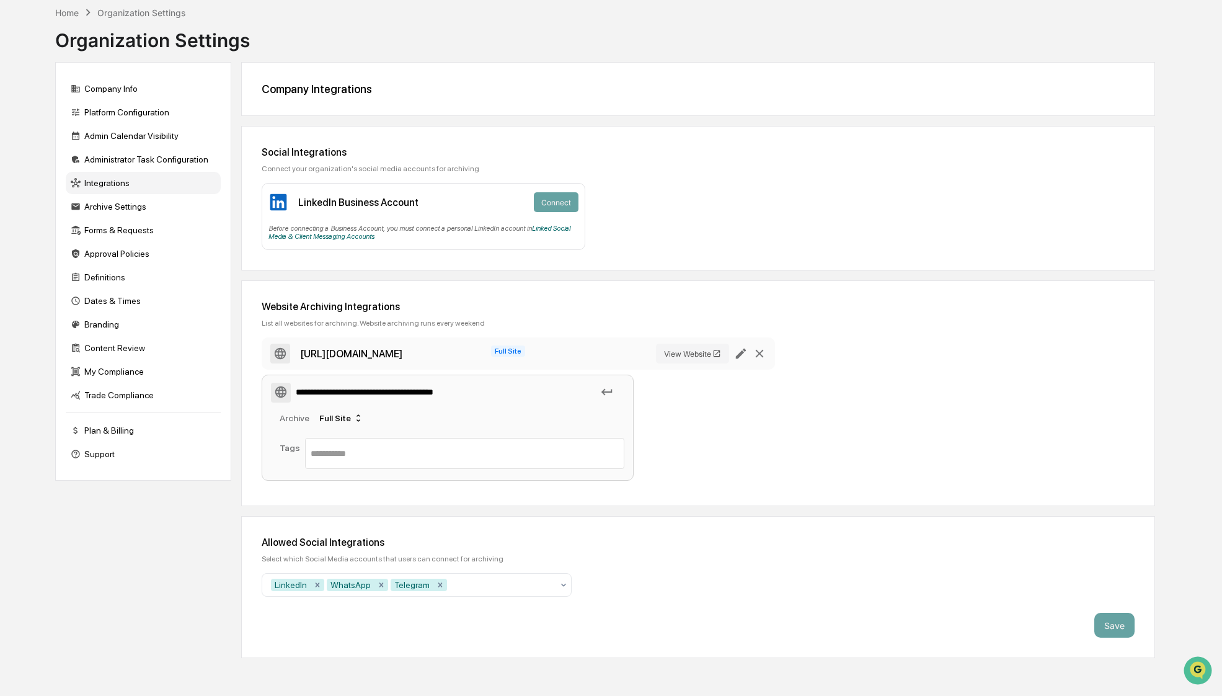
type input "**********"
click at [361, 430] on div "**********" at bounding box center [448, 428] width 372 height 106
click at [356, 423] on icon at bounding box center [358, 418] width 10 height 10
click at [345, 458] on div "Single Page" at bounding box center [334, 459] width 45 height 10
click at [588, 391] on input "**********" at bounding box center [447, 392] width 353 height 22
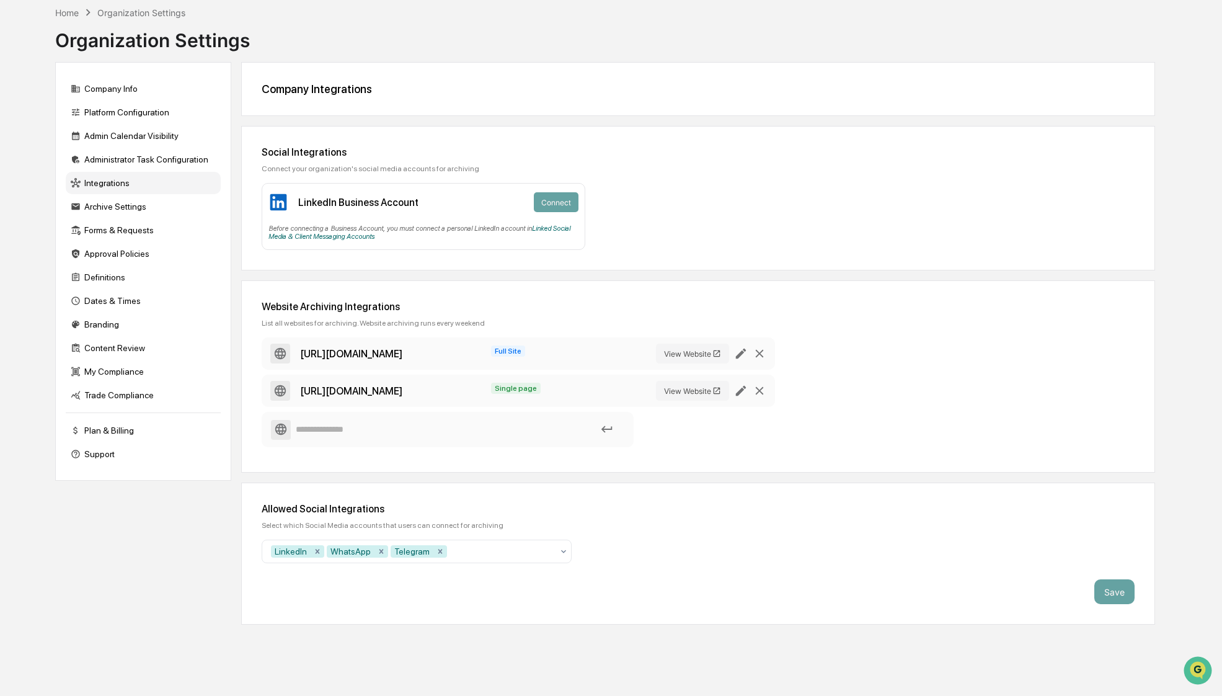
click at [301, 92] on div "Company Integrations" at bounding box center [698, 88] width 873 height 13
click at [105, 216] on div "Archive Settings" at bounding box center [143, 206] width 155 height 22
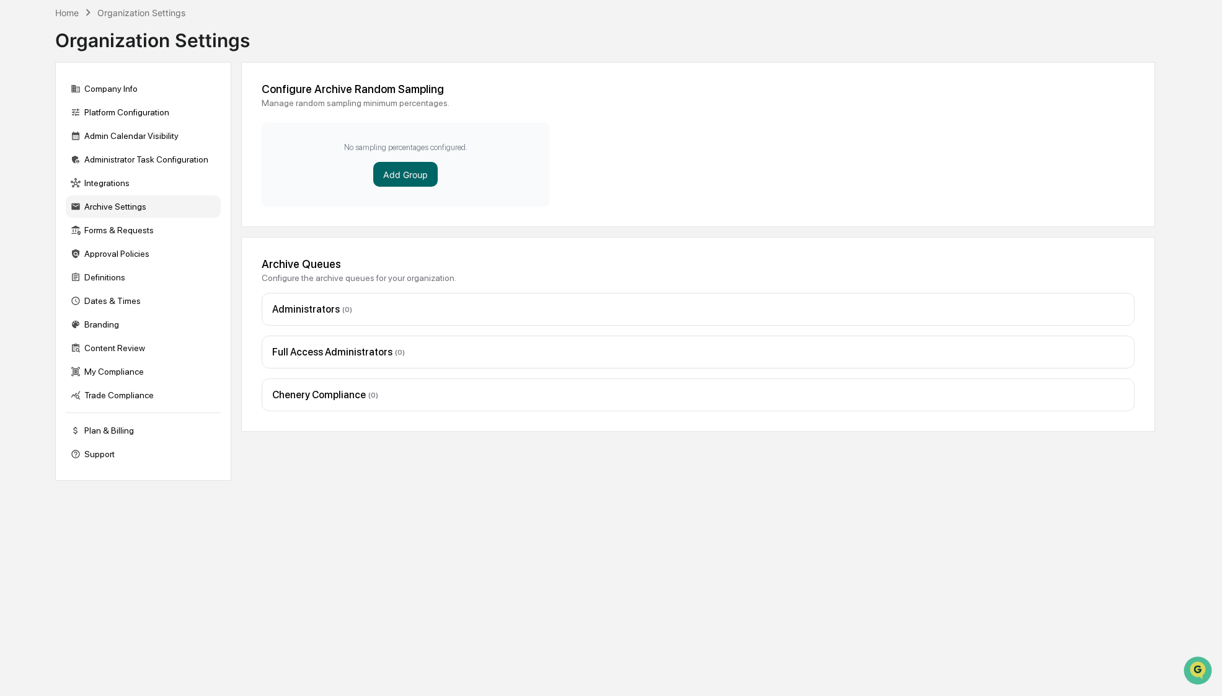
click at [317, 312] on div "Administrators ( 0 )" at bounding box center [698, 309] width 852 height 12
click at [317, 352] on div "Full Access Administrators ( 0 )" at bounding box center [698, 352] width 852 height 12
click at [332, 414] on div "Archive Queues Configure the archive queues for your organization. Administrato…" at bounding box center [698, 334] width 914 height 195
click at [121, 241] on div "Forms & Requests" at bounding box center [143, 230] width 155 height 22
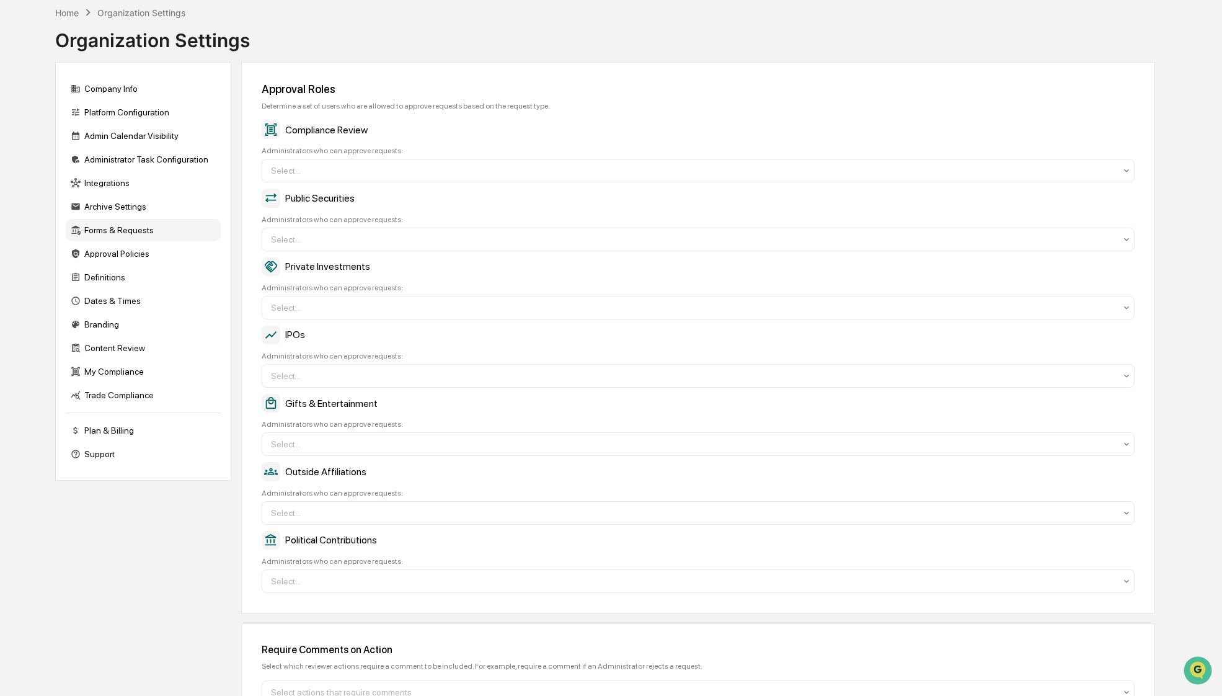
scroll to position [126, 0]
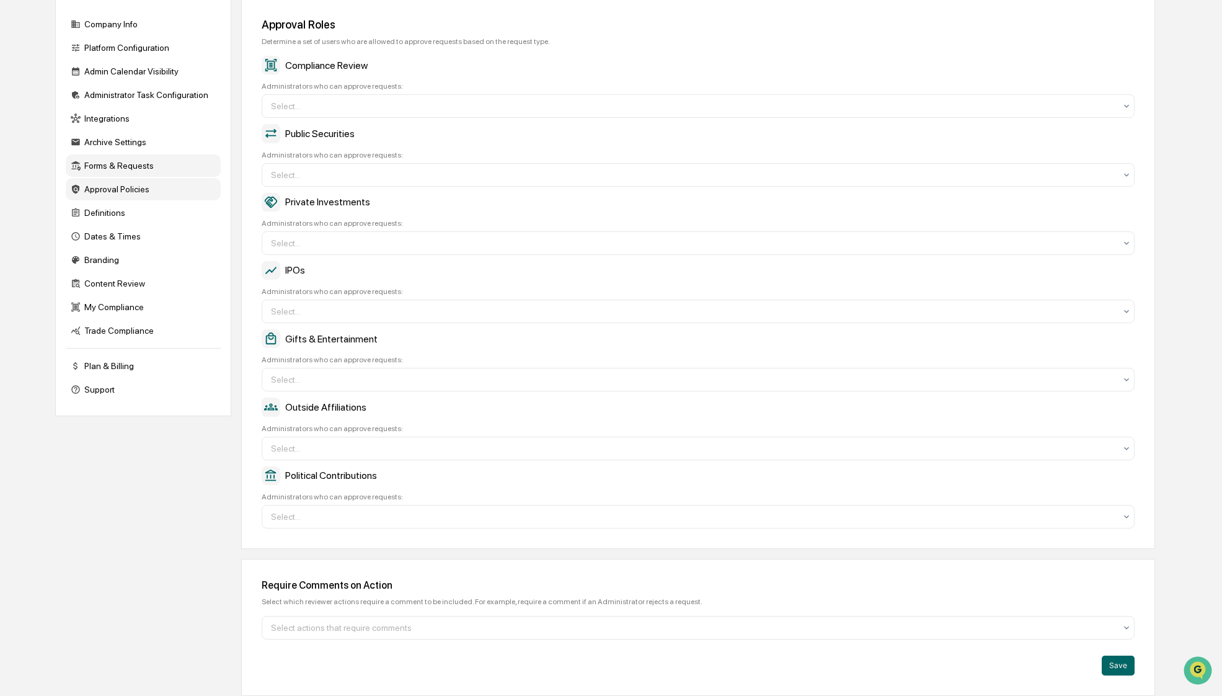
click at [130, 189] on div "Approval Policies" at bounding box center [143, 189] width 155 height 22
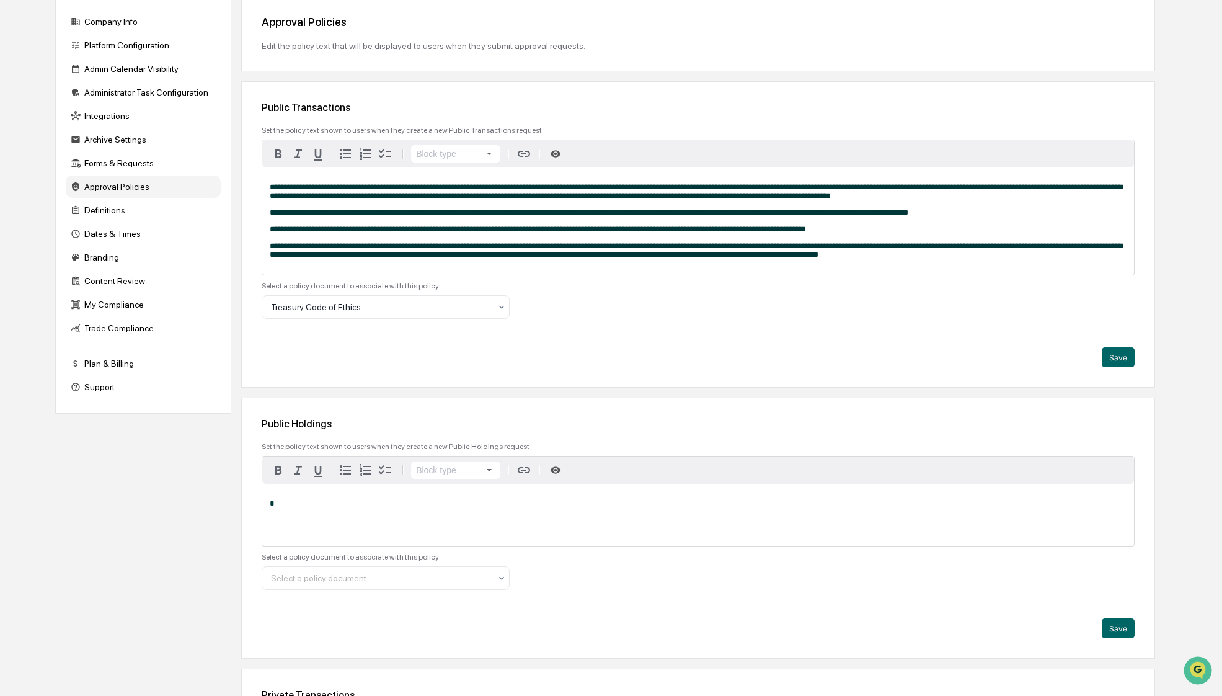
scroll to position [130, 0]
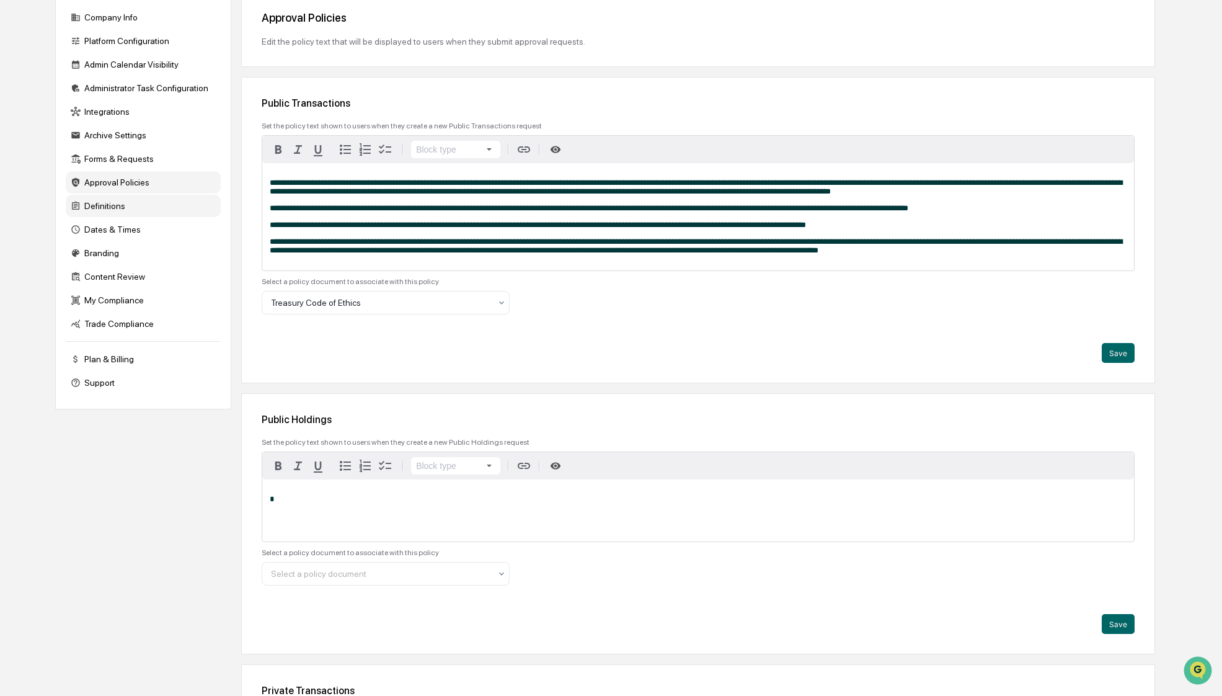
click at [122, 209] on div "Definitions" at bounding box center [143, 206] width 155 height 22
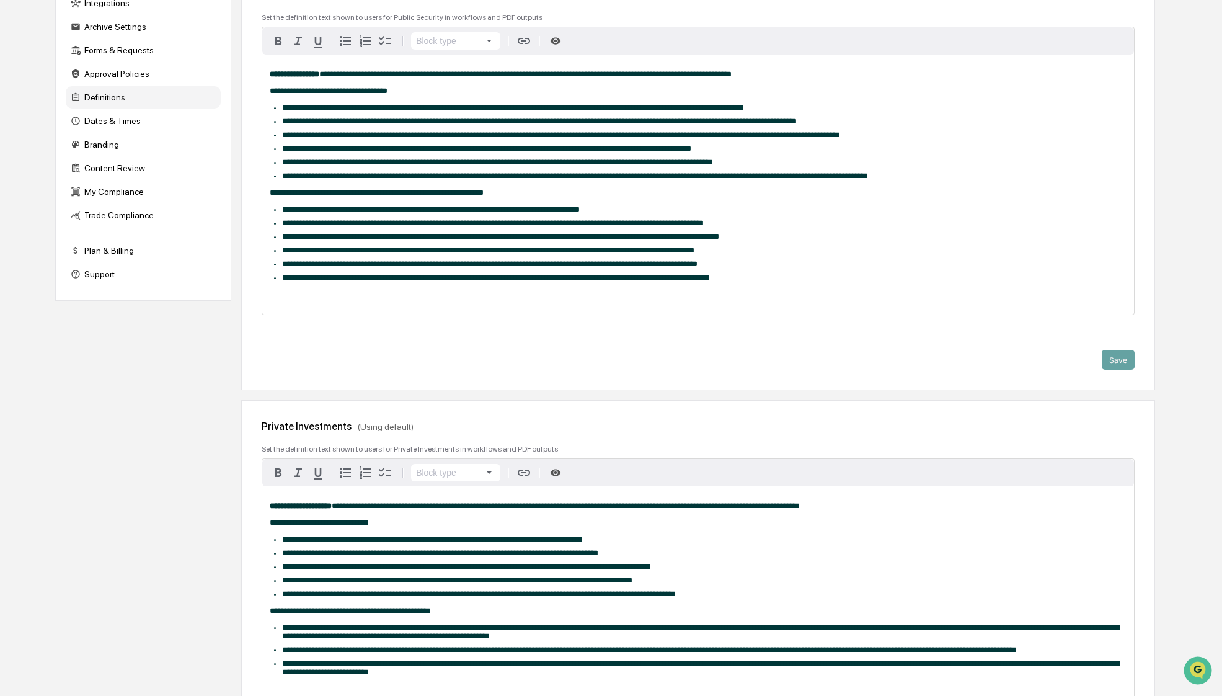
scroll to position [263, 0]
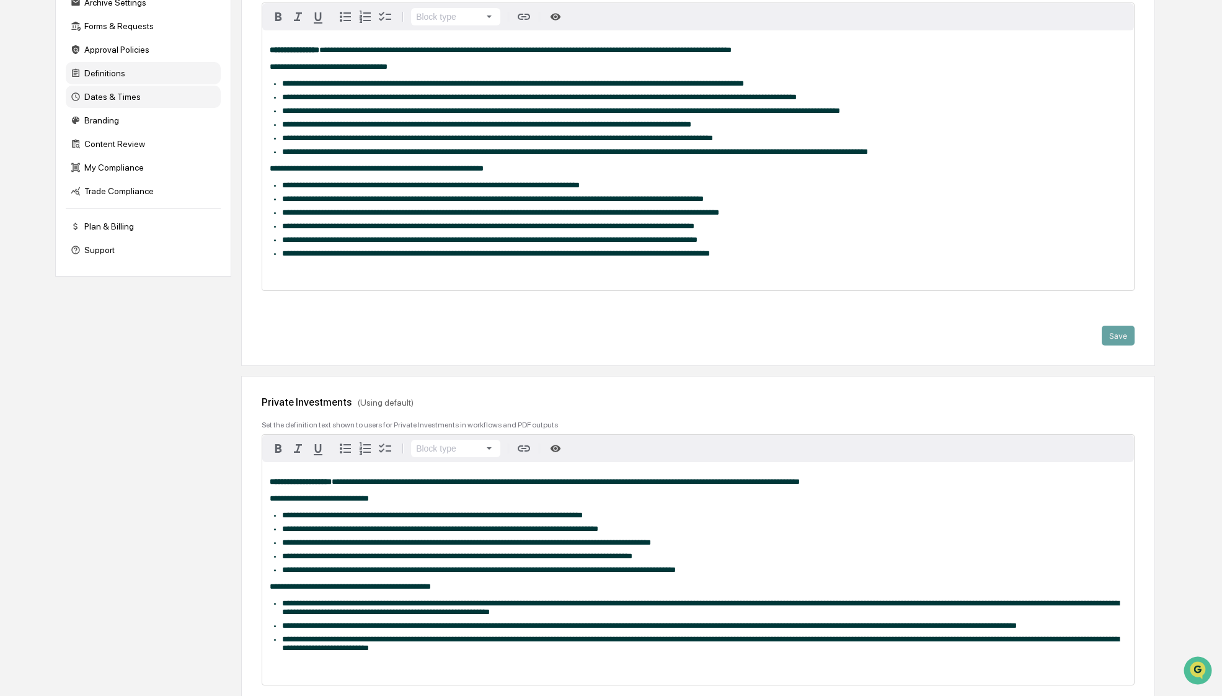
click at [105, 92] on div "Dates & Times" at bounding box center [143, 97] width 155 height 22
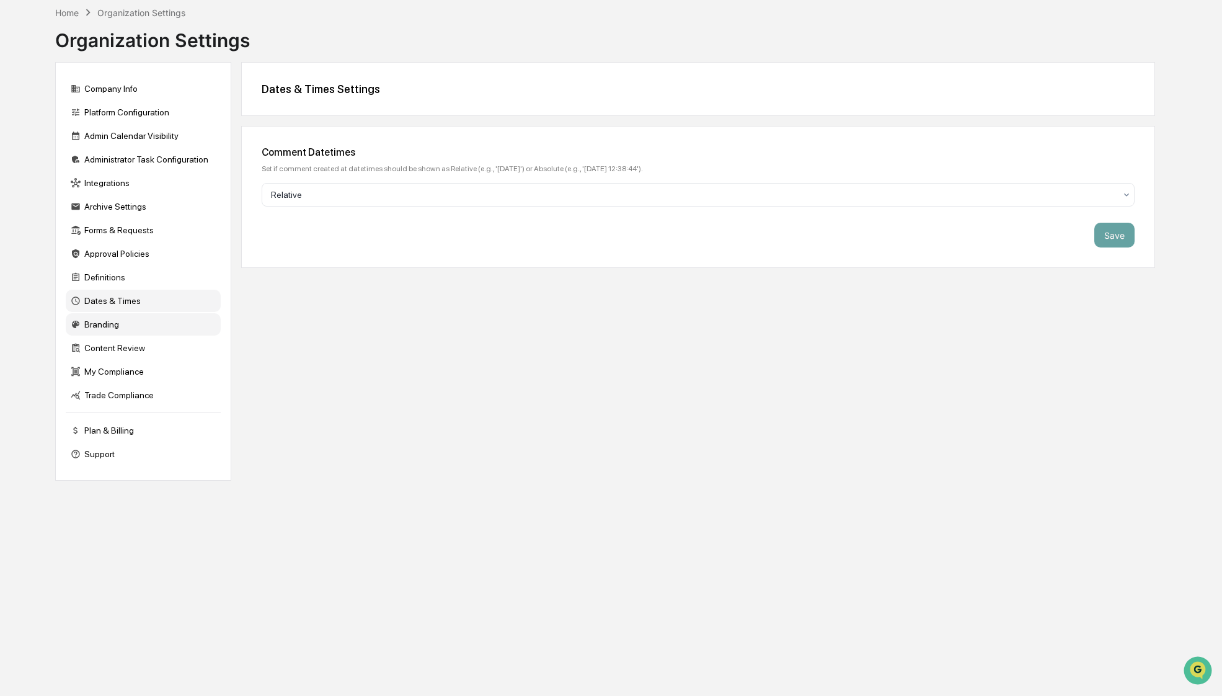
click at [94, 322] on div "Branding" at bounding box center [143, 324] width 155 height 22
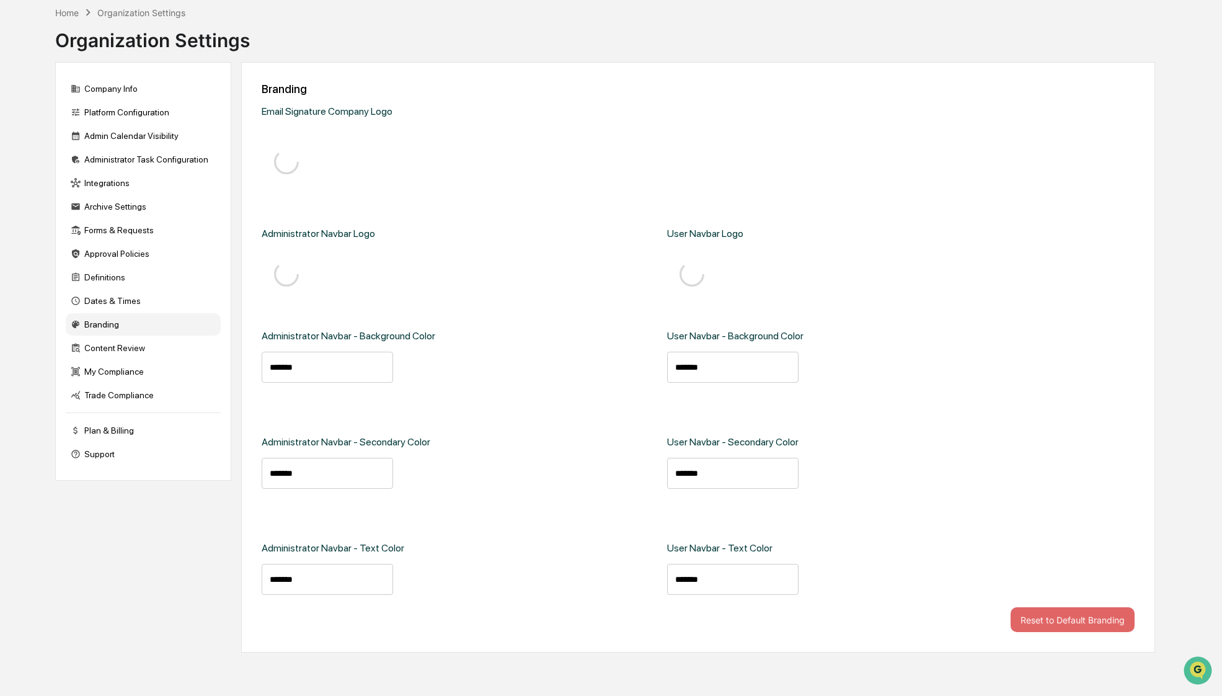
type input "*******"
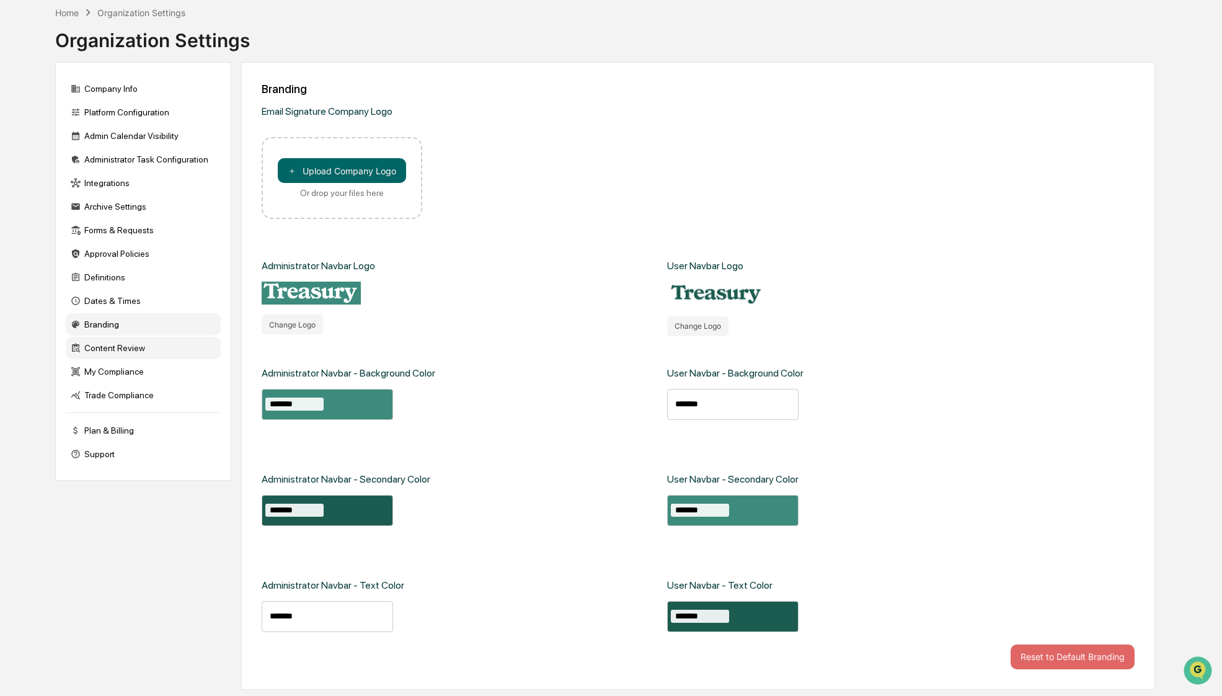
click at [102, 344] on div "Content Review" at bounding box center [143, 348] width 155 height 22
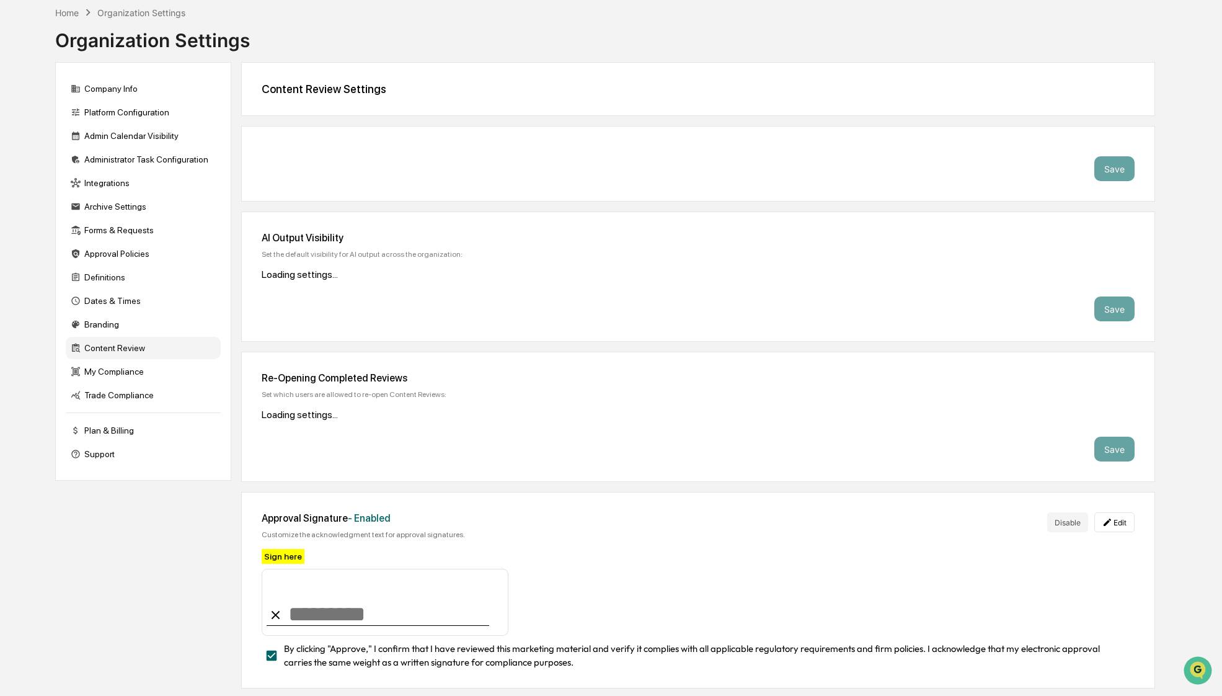
scroll to position [263, 0]
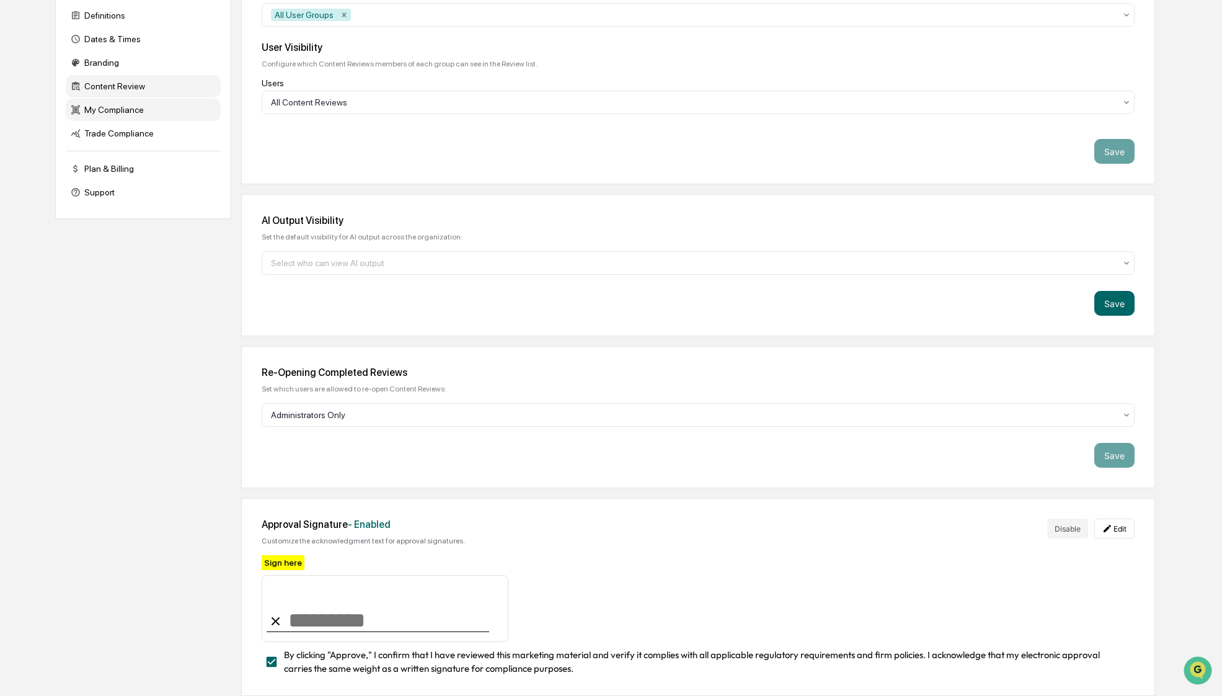
click at [99, 121] on div "My Compliance" at bounding box center [143, 110] width 155 height 22
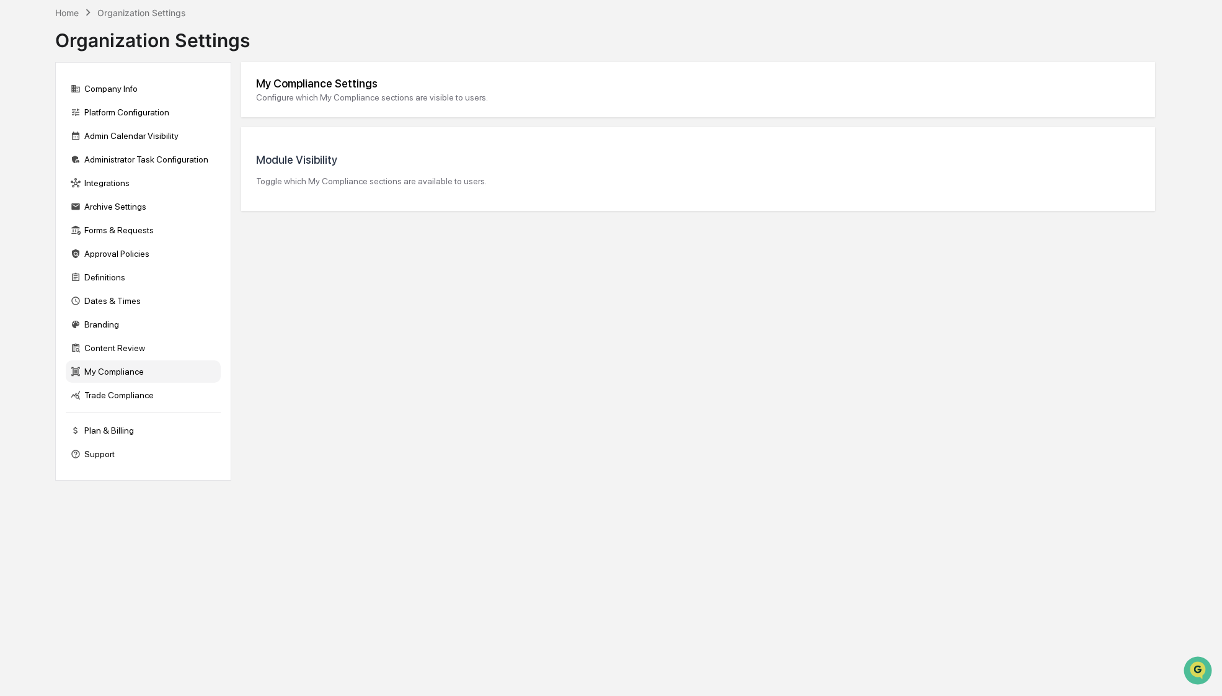
scroll to position [59, 0]
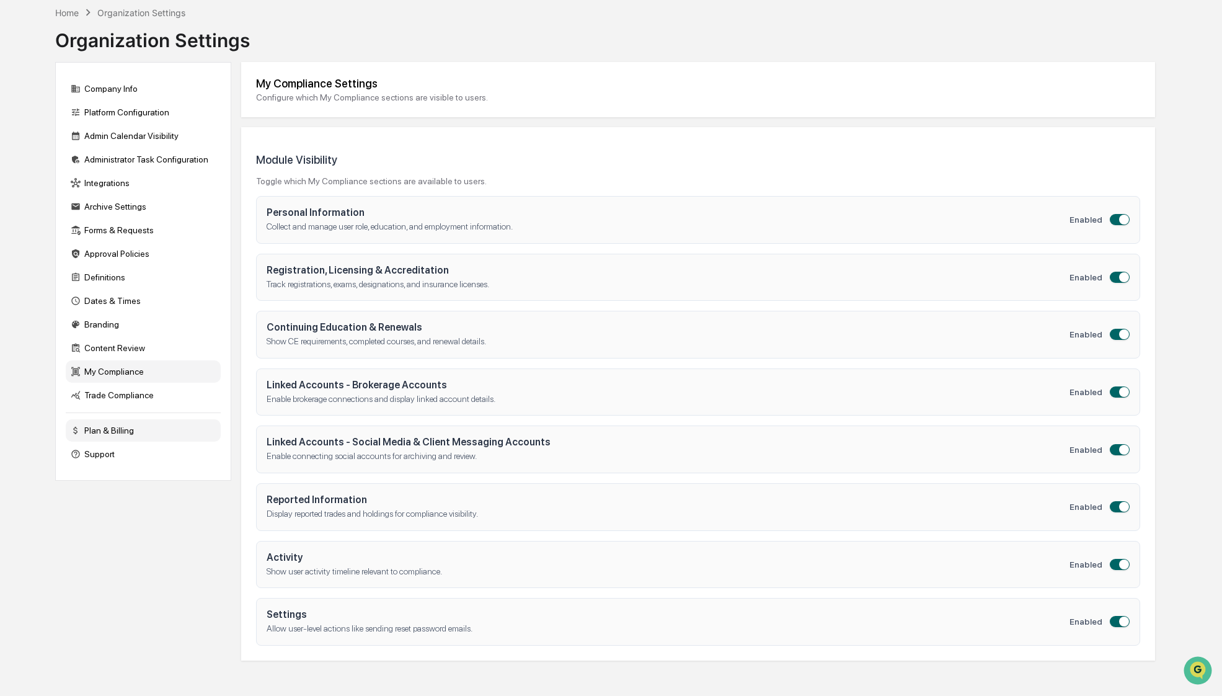
click at [125, 437] on div "Plan & Billing" at bounding box center [143, 430] width 155 height 22
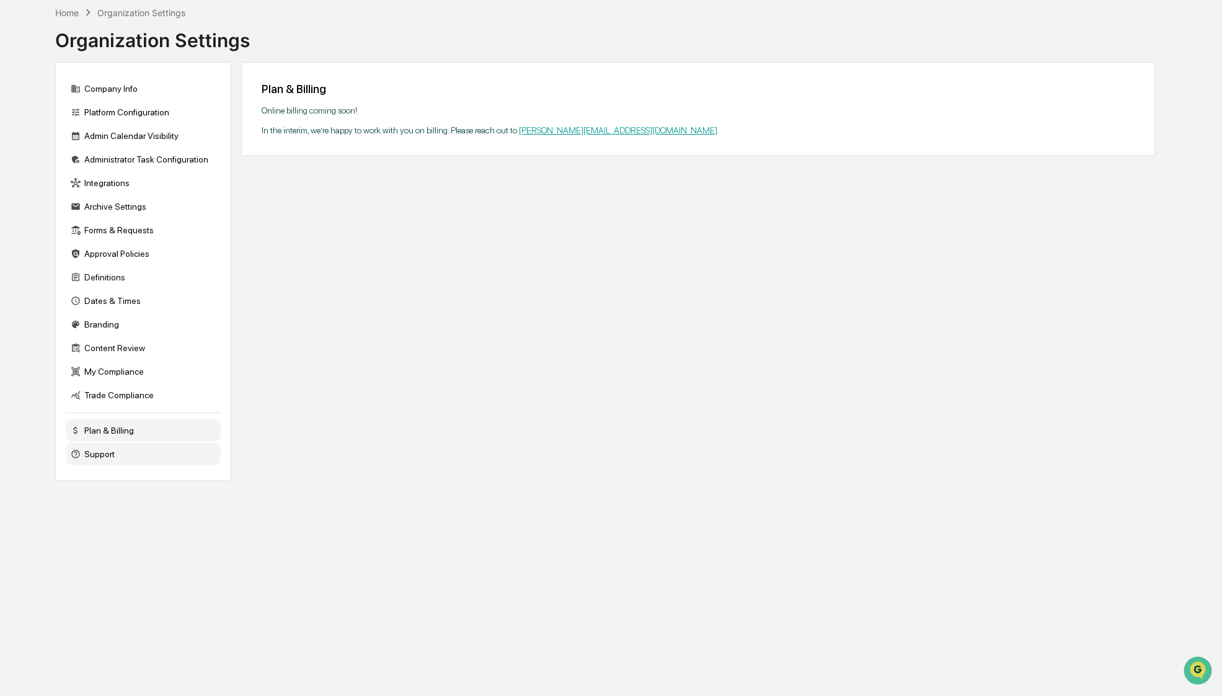
click at [99, 454] on div "Support" at bounding box center [143, 454] width 155 height 22
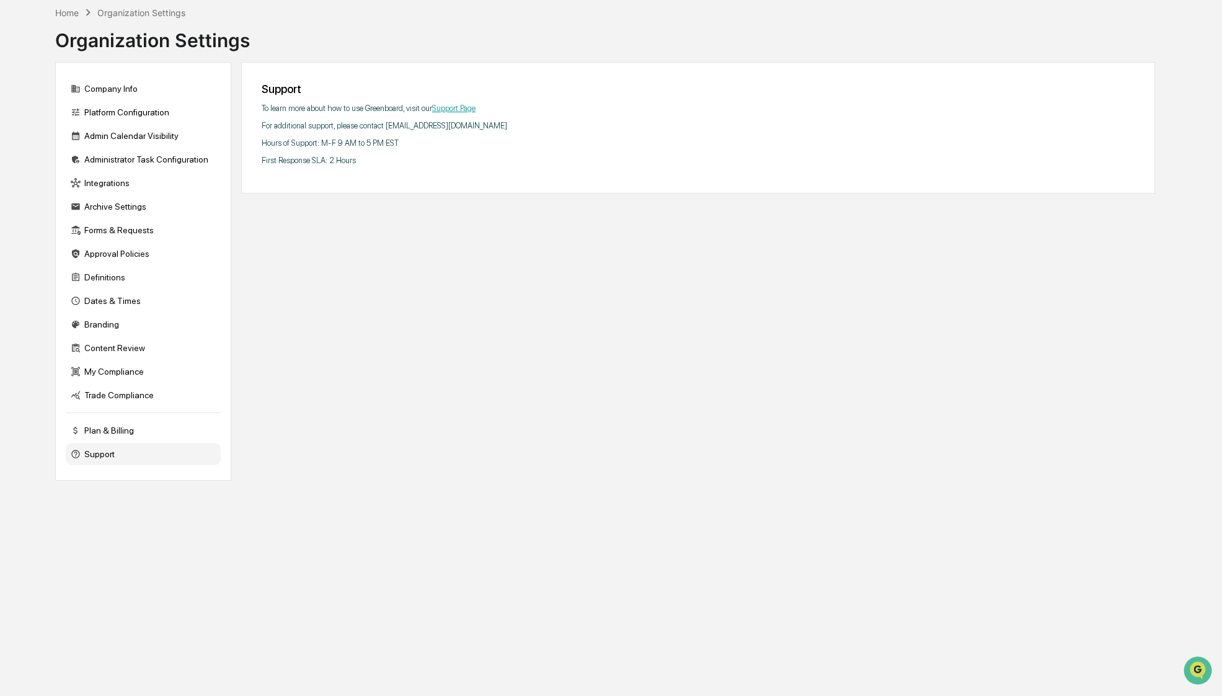
click at [455, 283] on div "Support To learn more about how to use Greenboard, visit our Support Page For a…" at bounding box center [698, 271] width 914 height 419
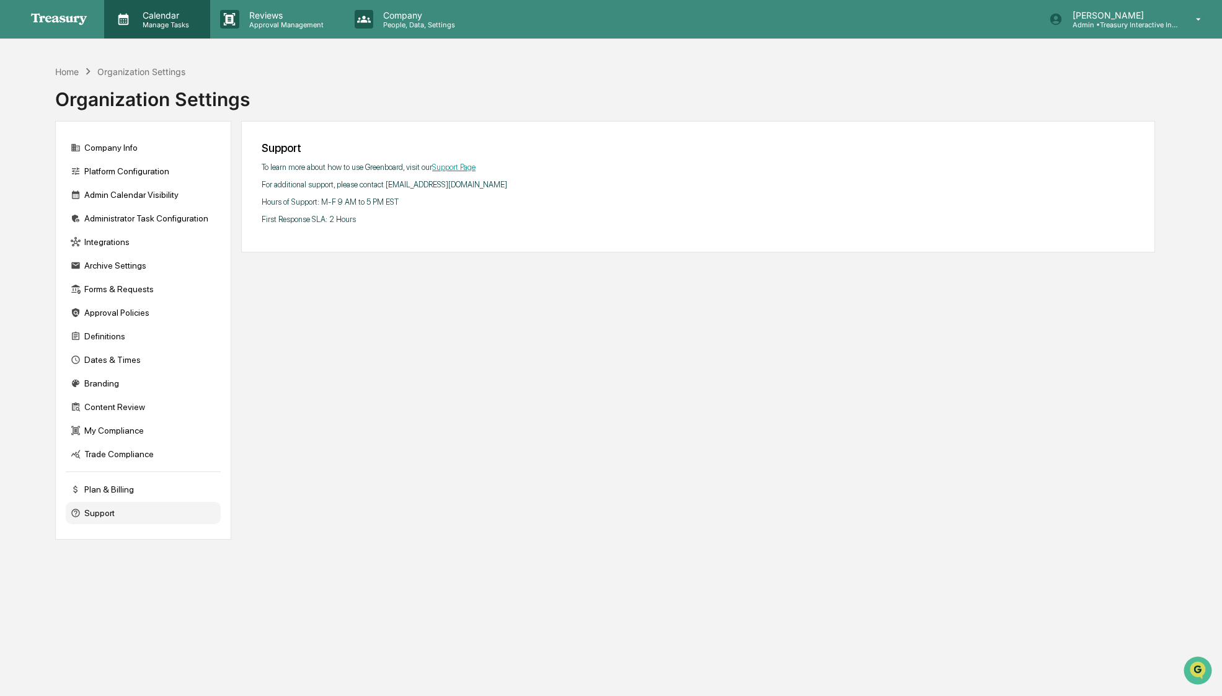
scroll to position [17, 0]
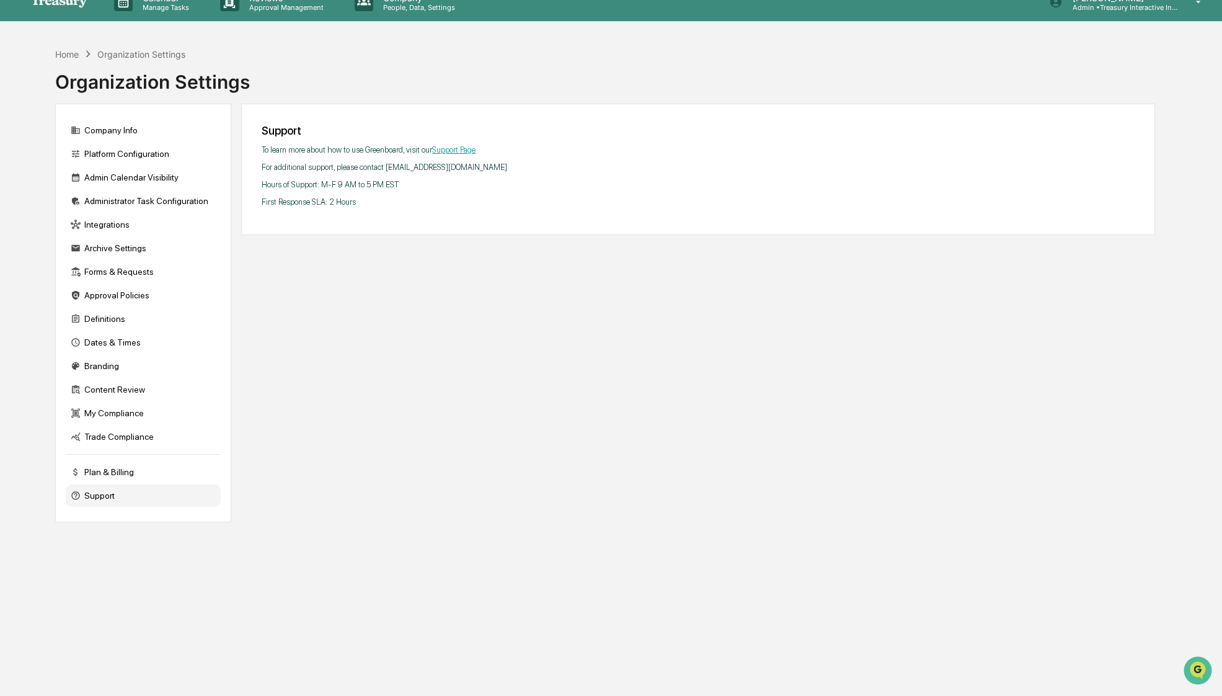
click at [63, 48] on div "Home Organization Settings" at bounding box center [120, 54] width 130 height 14
click at [64, 51] on div "Home" at bounding box center [67, 54] width 24 height 11
